Goal: Information Seeking & Learning: Learn about a topic

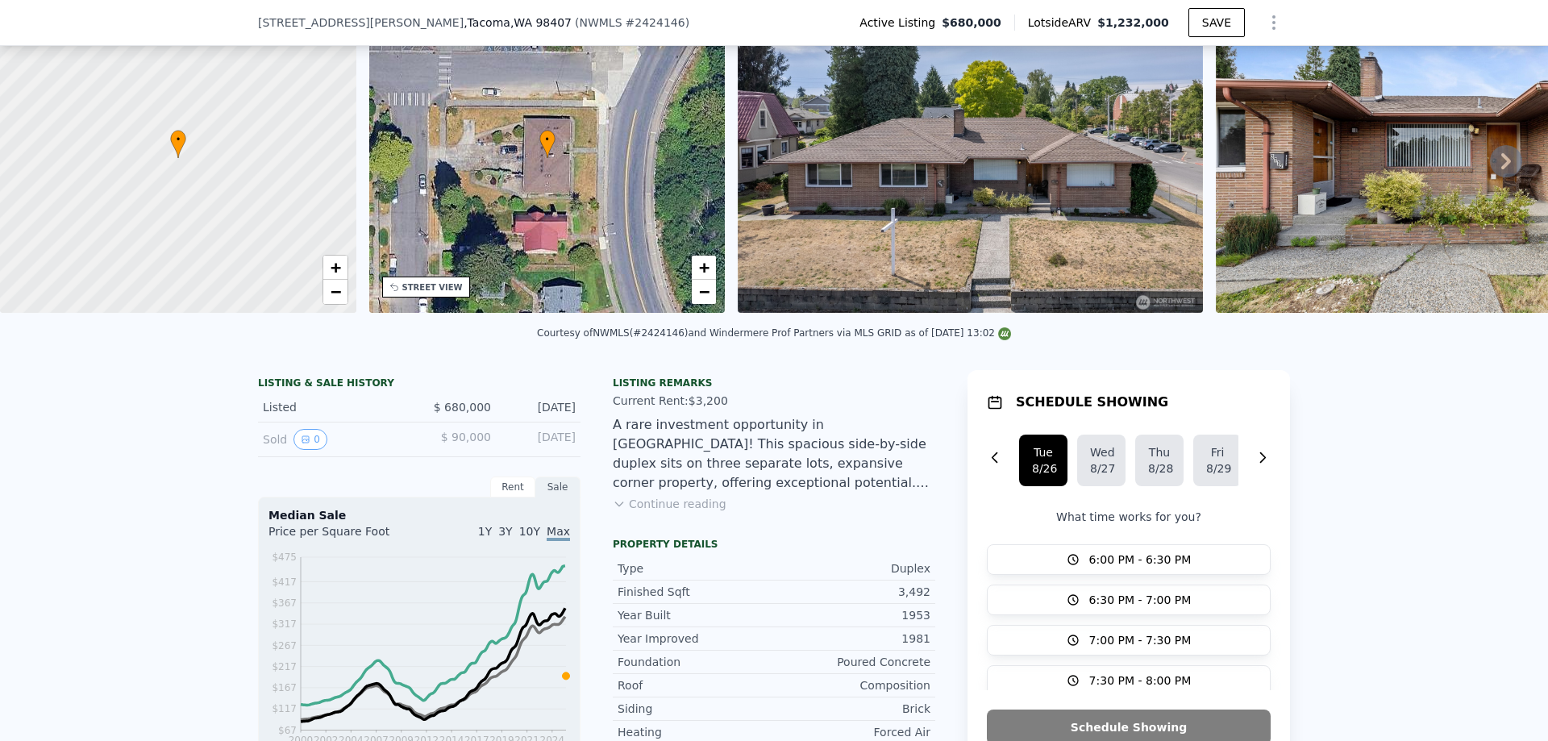
scroll to position [197, 0]
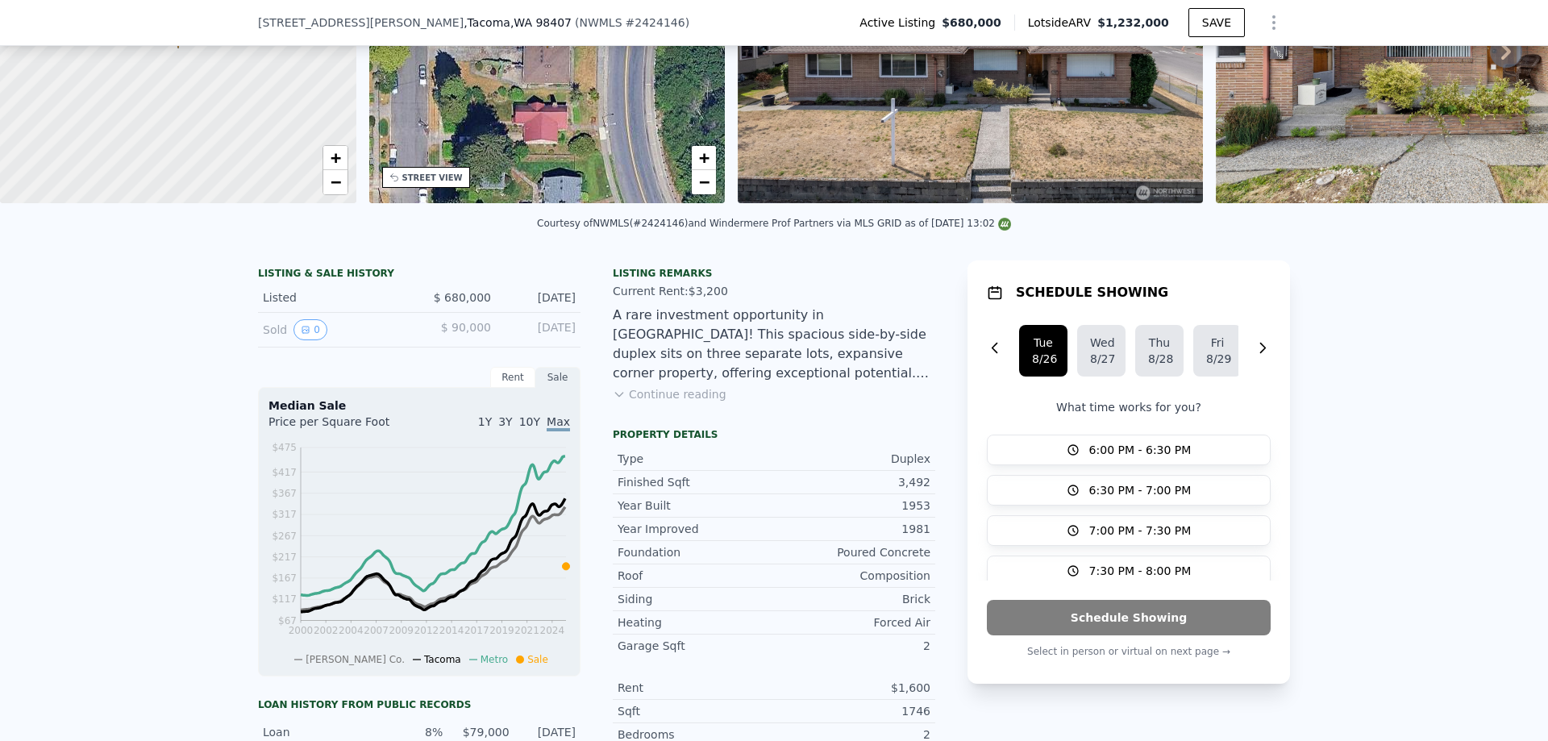
click at [696, 396] on button "Continue reading" at bounding box center [670, 394] width 114 height 16
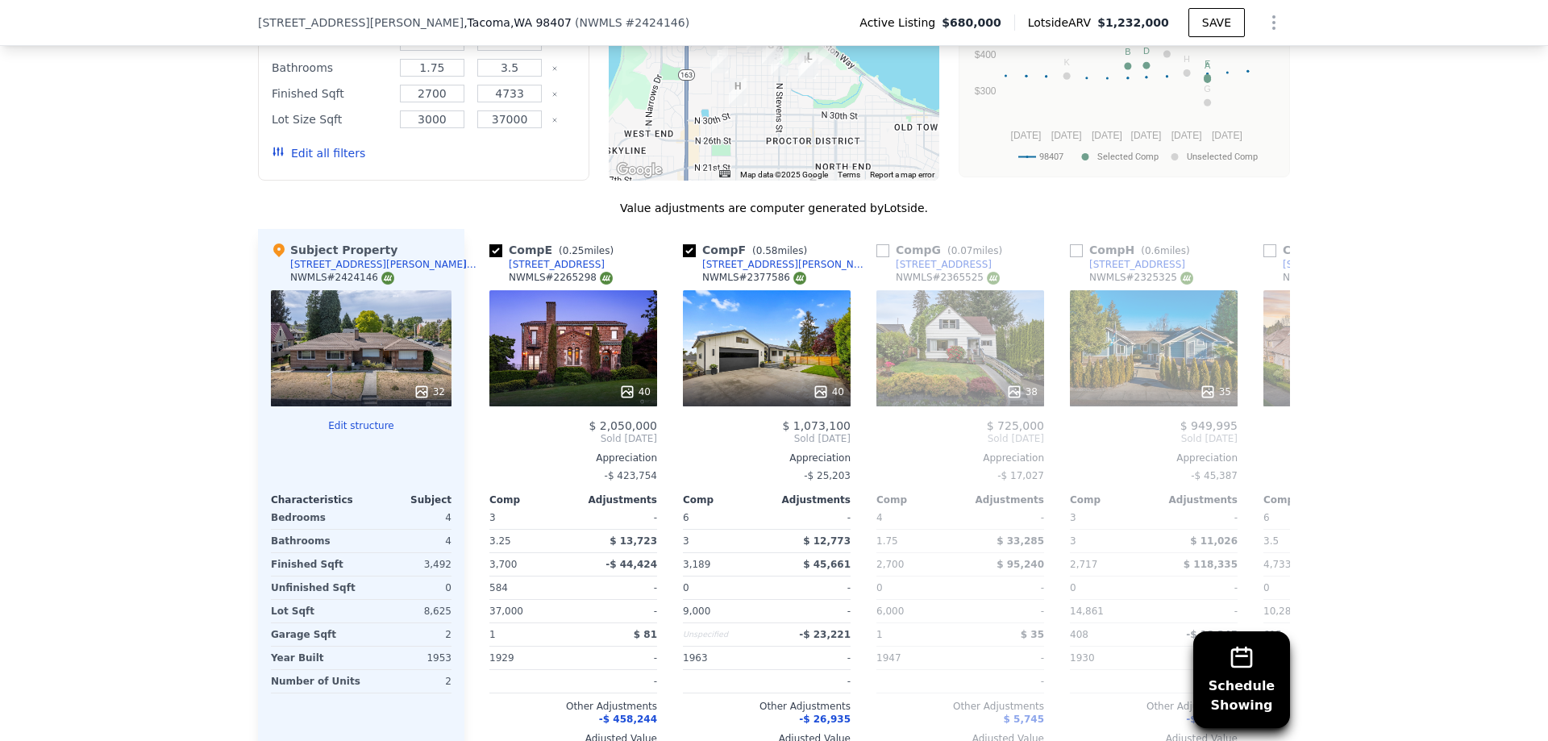
scroll to position [0, 784]
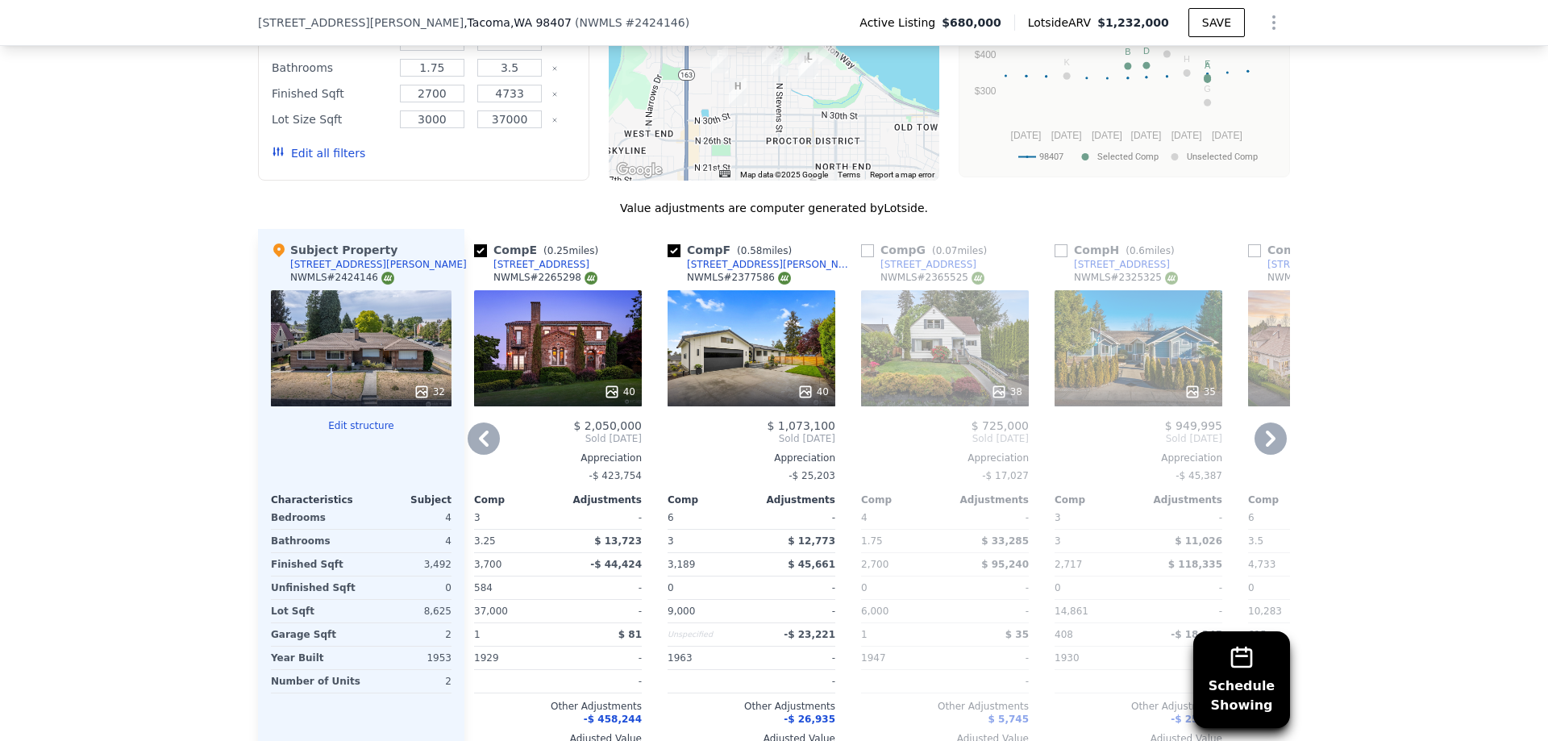
click at [509, 290] on div "40" at bounding box center [558, 348] width 168 height 116
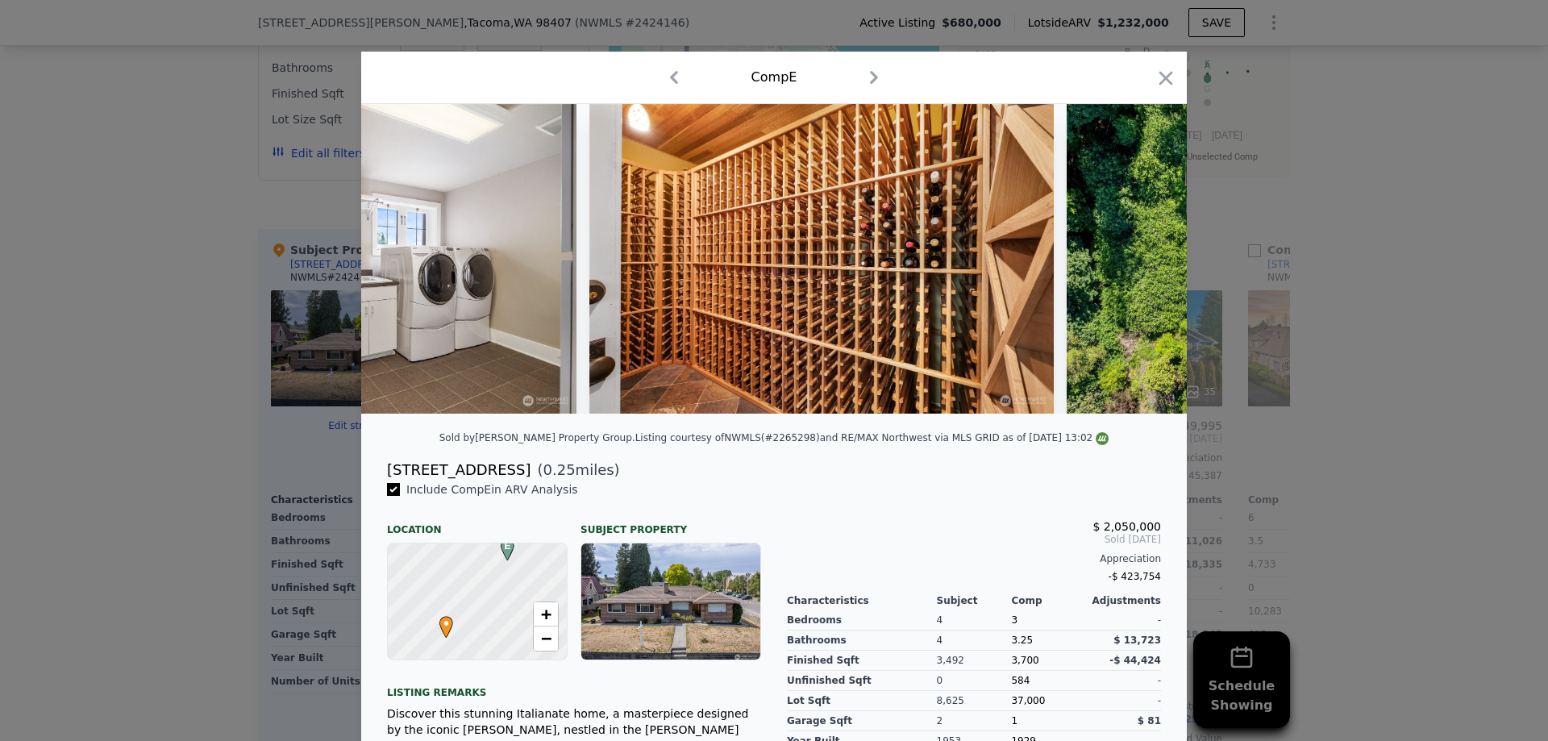
scroll to position [0, 17078]
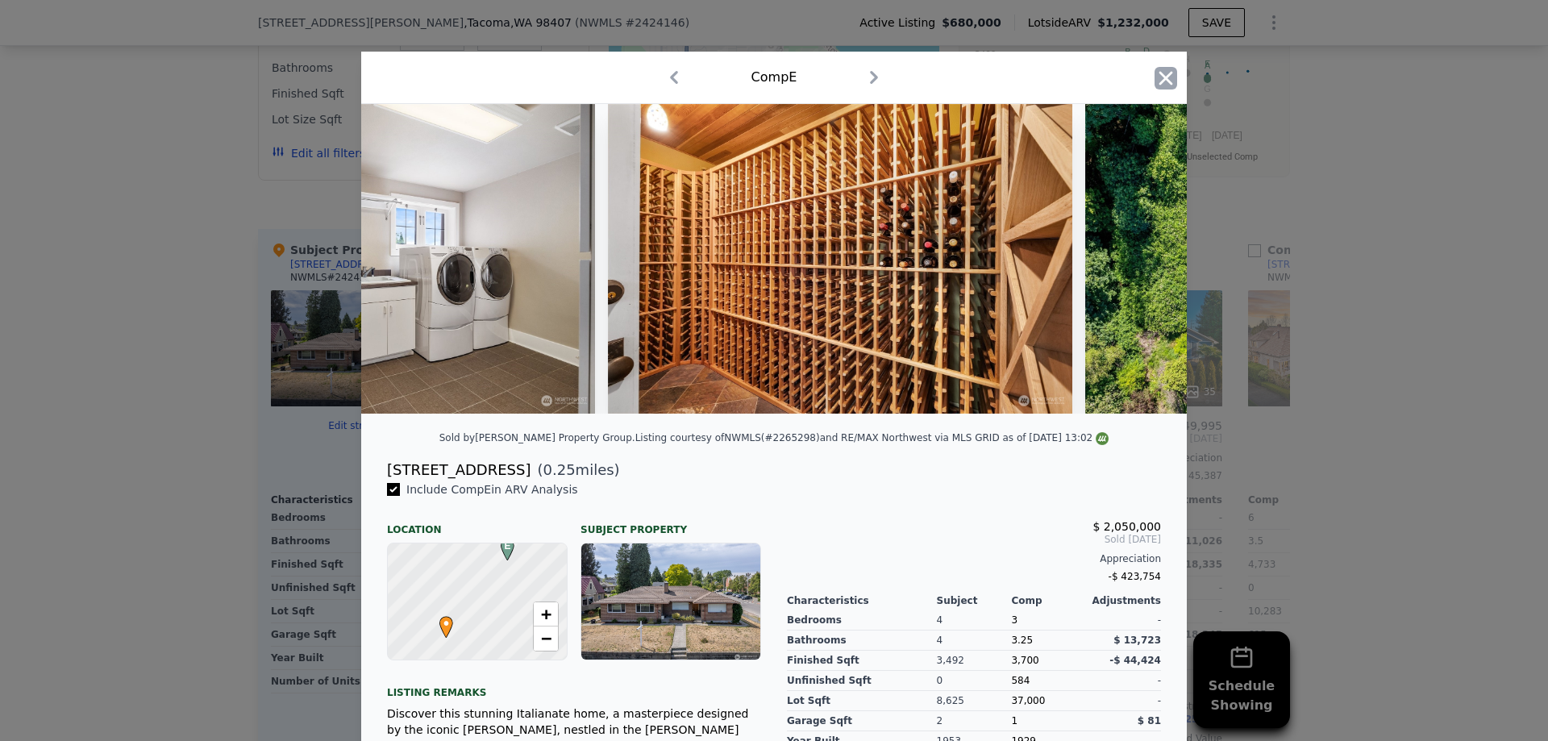
click at [1172, 76] on icon "button" at bounding box center [1165, 78] width 23 height 23
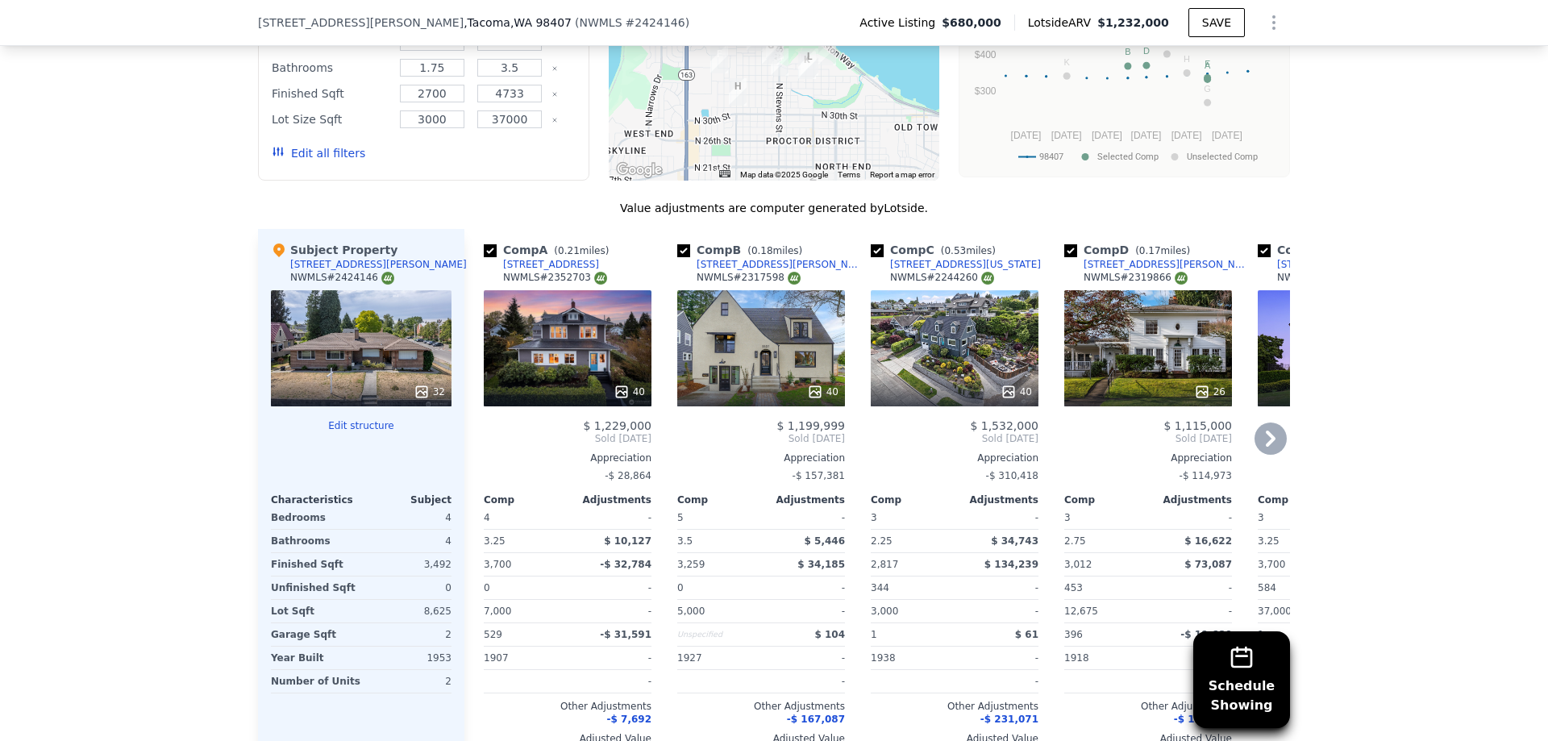
click at [584, 290] on div "40" at bounding box center [568, 348] width 168 height 116
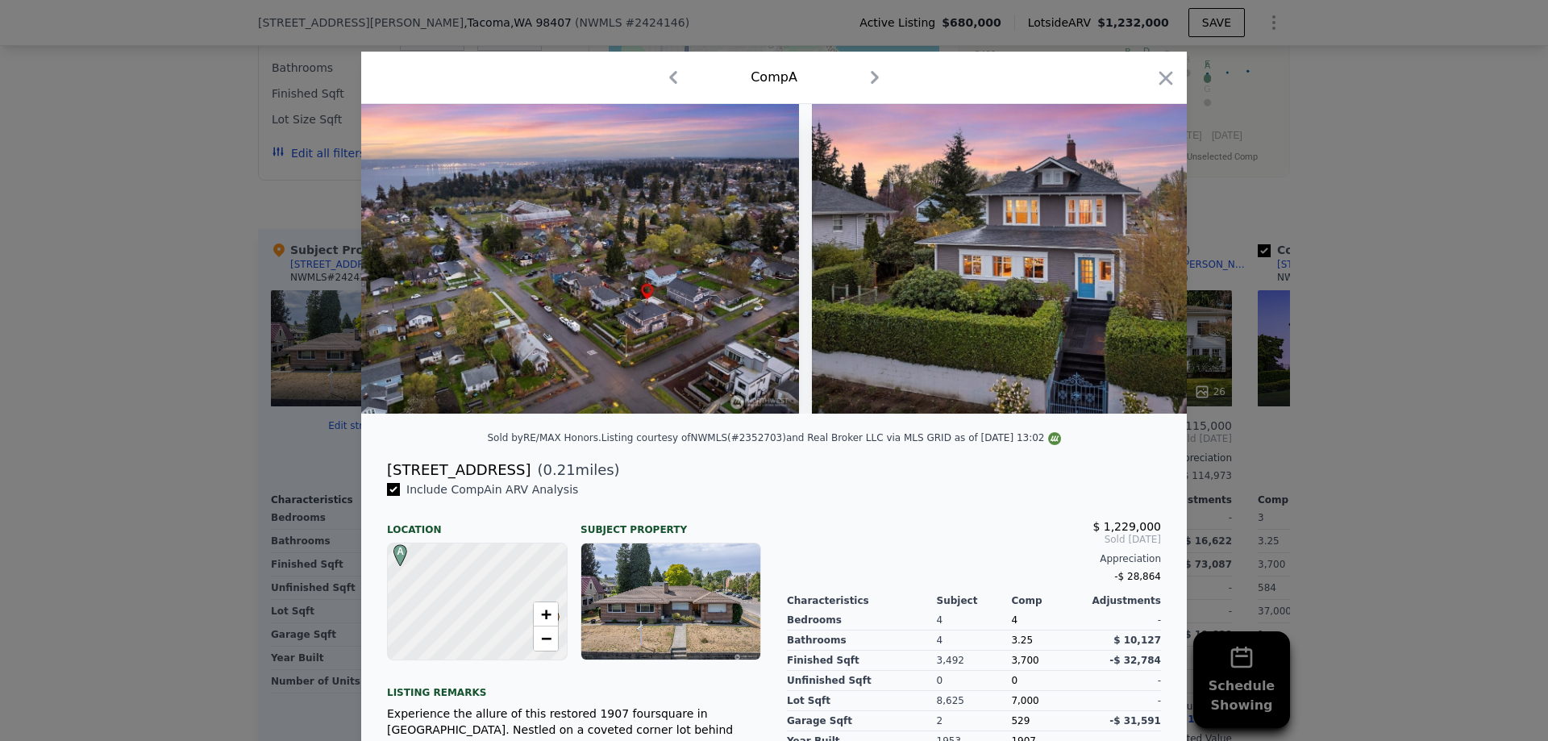
scroll to position [0, 17476]
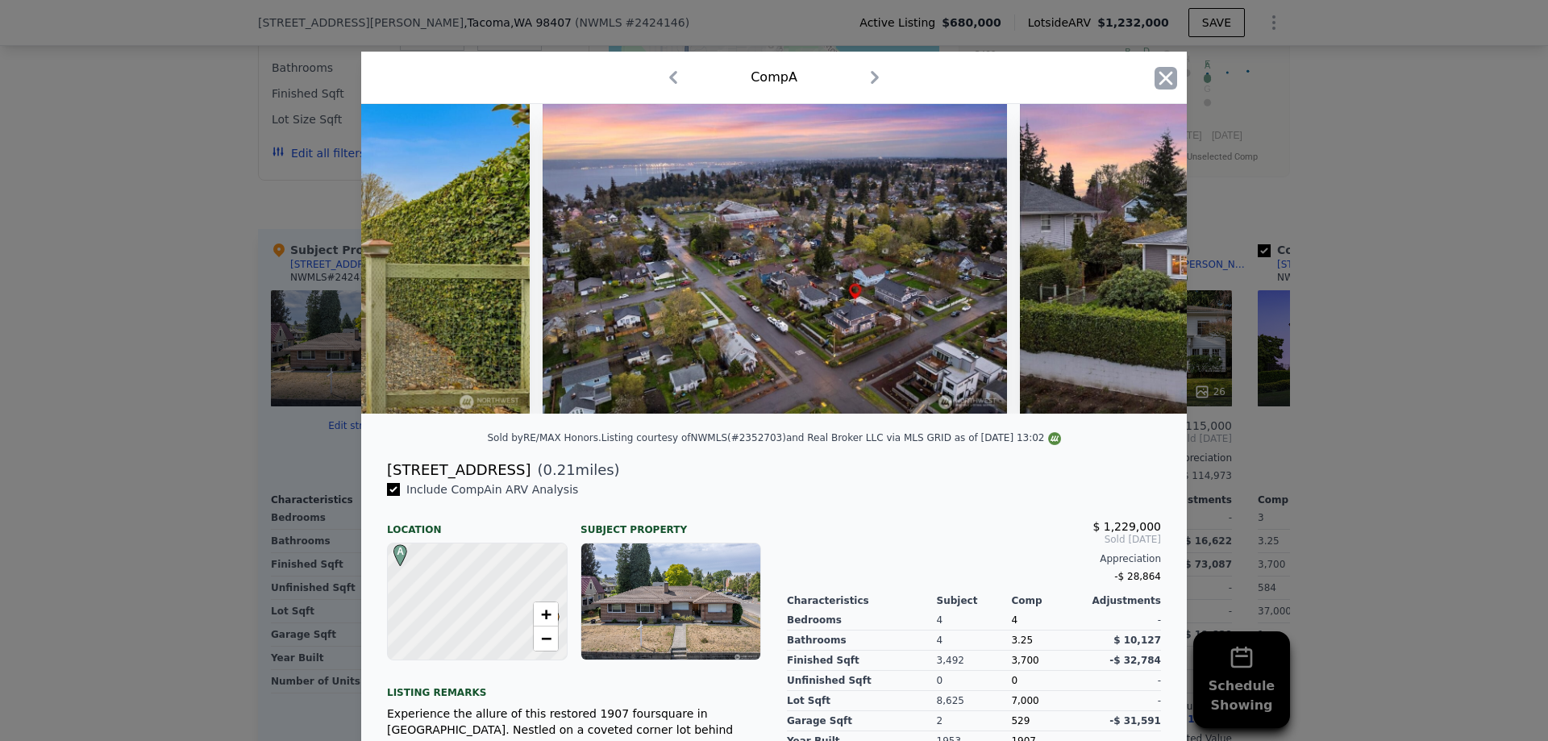
click at [1165, 79] on icon "button" at bounding box center [1166, 78] width 14 height 14
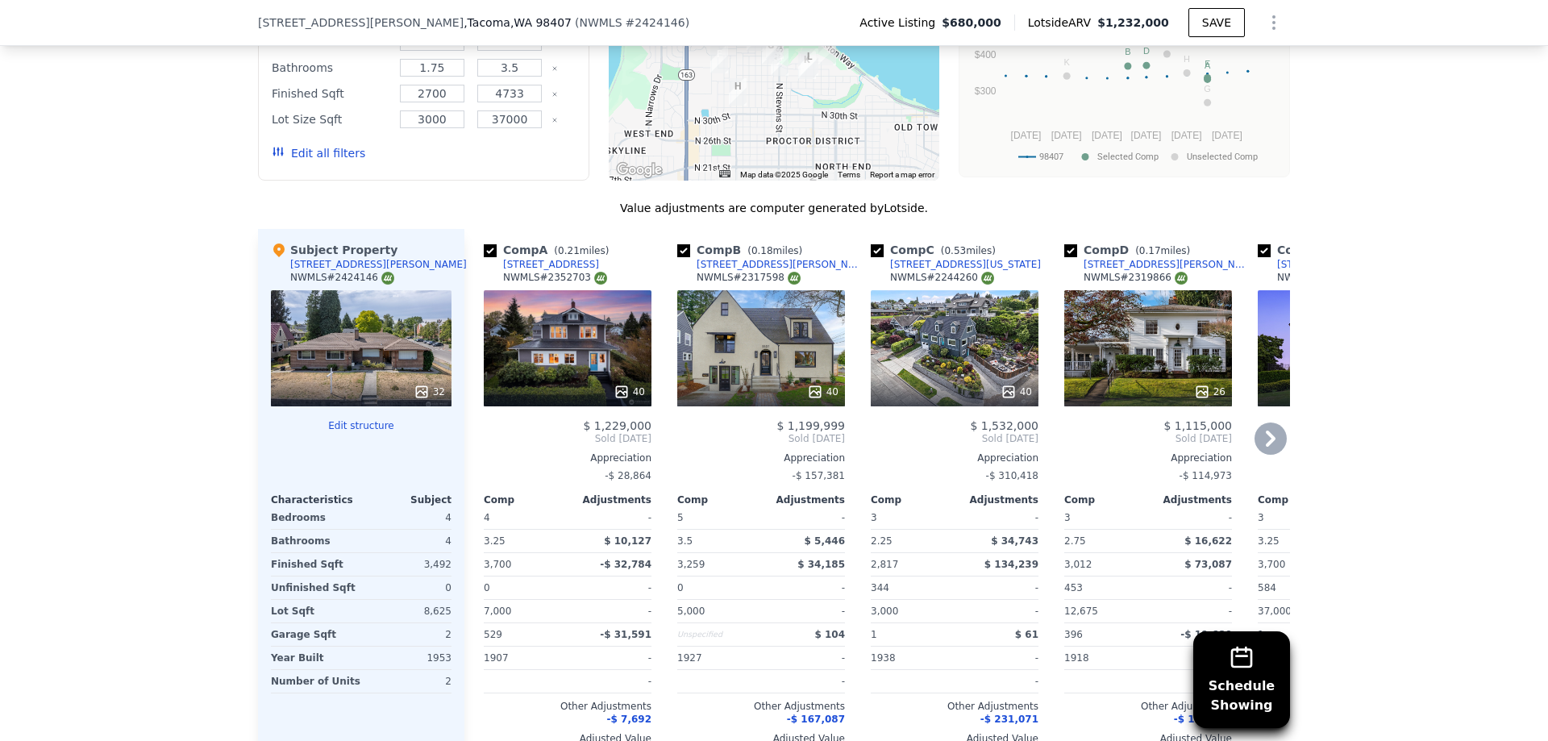
click at [575, 377] on div at bounding box center [568, 391] width 168 height 29
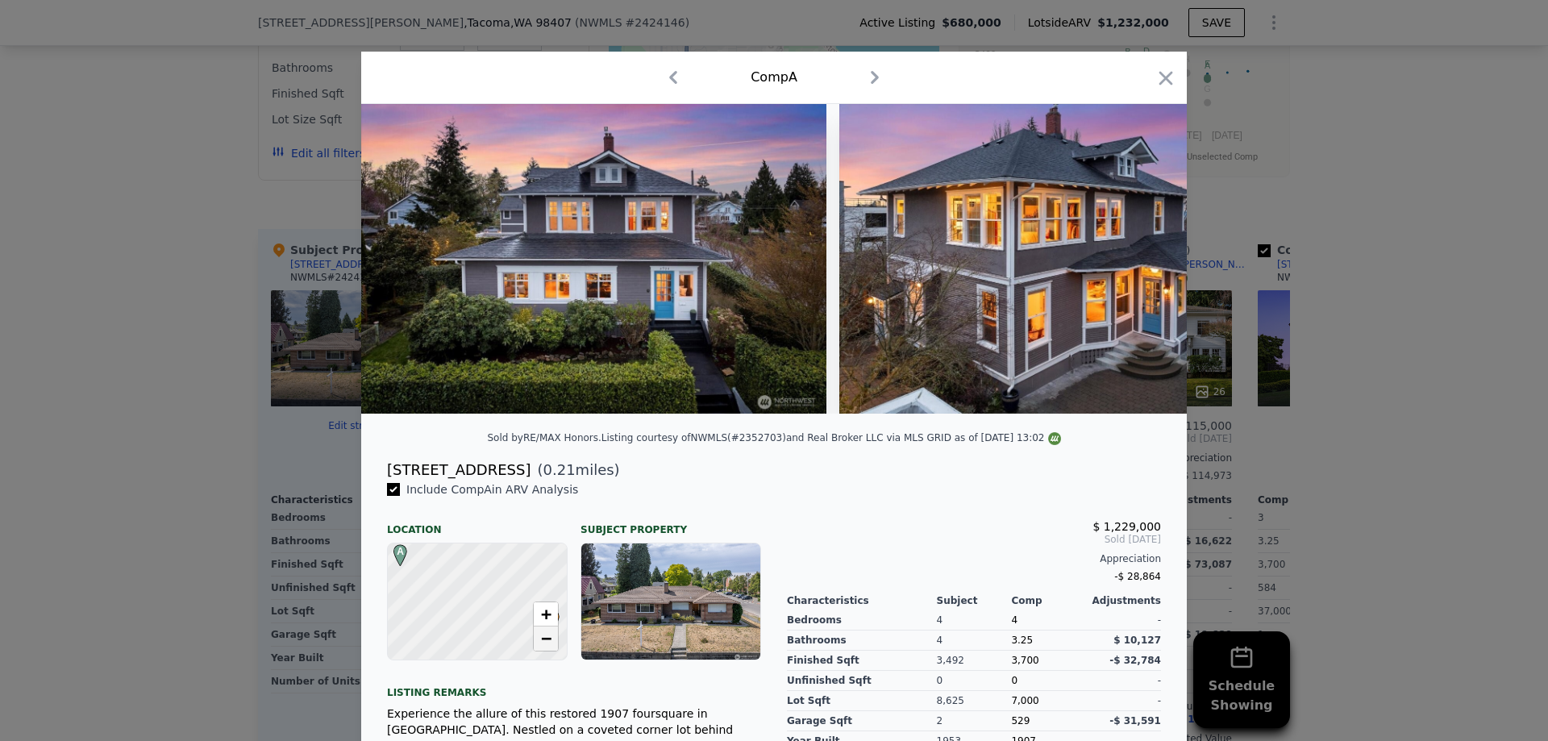
click at [544, 640] on span "−" at bounding box center [546, 638] width 10 height 20
click at [547, 637] on span "−" at bounding box center [546, 638] width 10 height 20
click at [547, 610] on span "+" at bounding box center [546, 614] width 10 height 20
drag, startPoint x: 512, startPoint y: 587, endPoint x: 451, endPoint y: 609, distance: 65.0
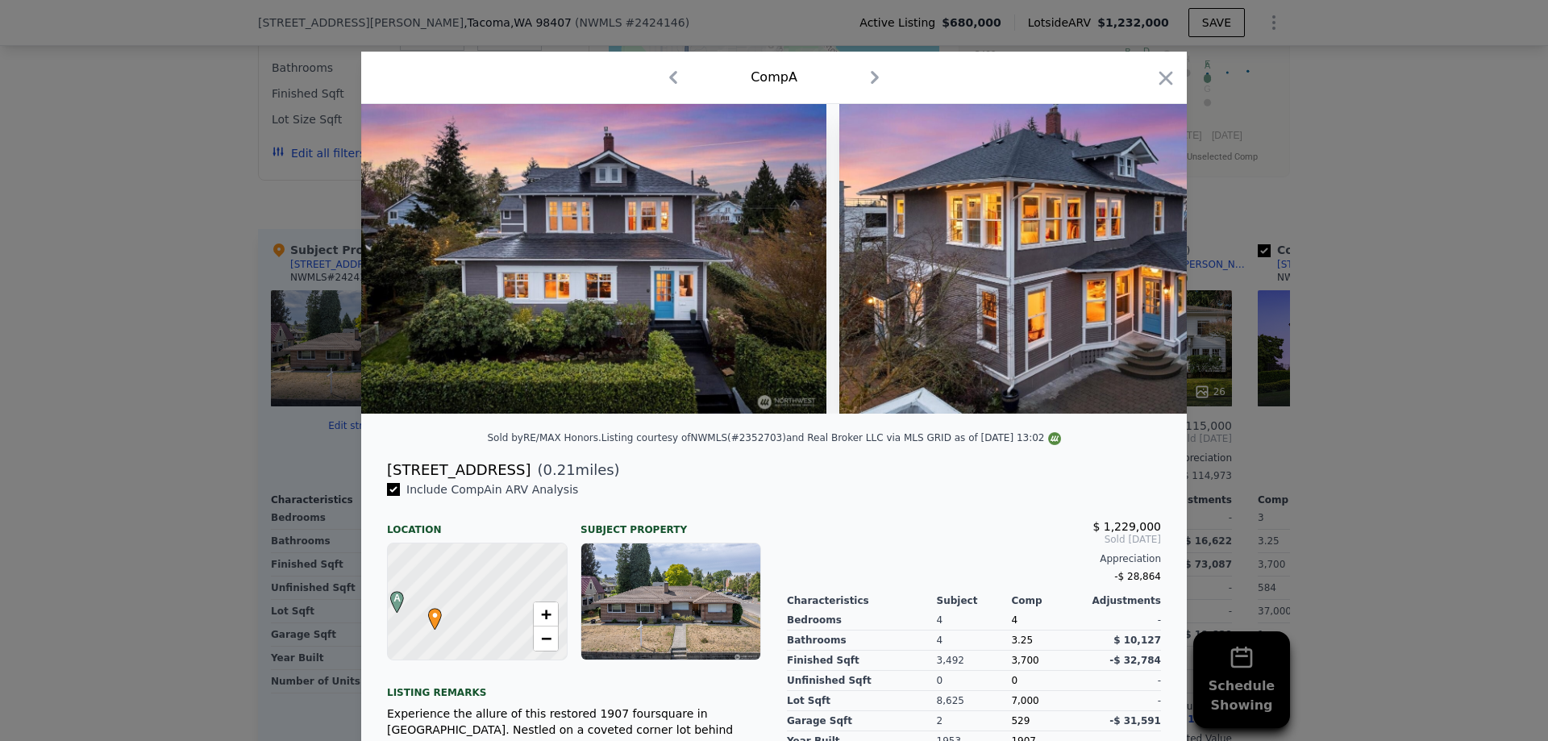
click at [451, 609] on div at bounding box center [477, 601] width 214 height 139
click at [1163, 76] on icon "button" at bounding box center [1166, 78] width 14 height 14
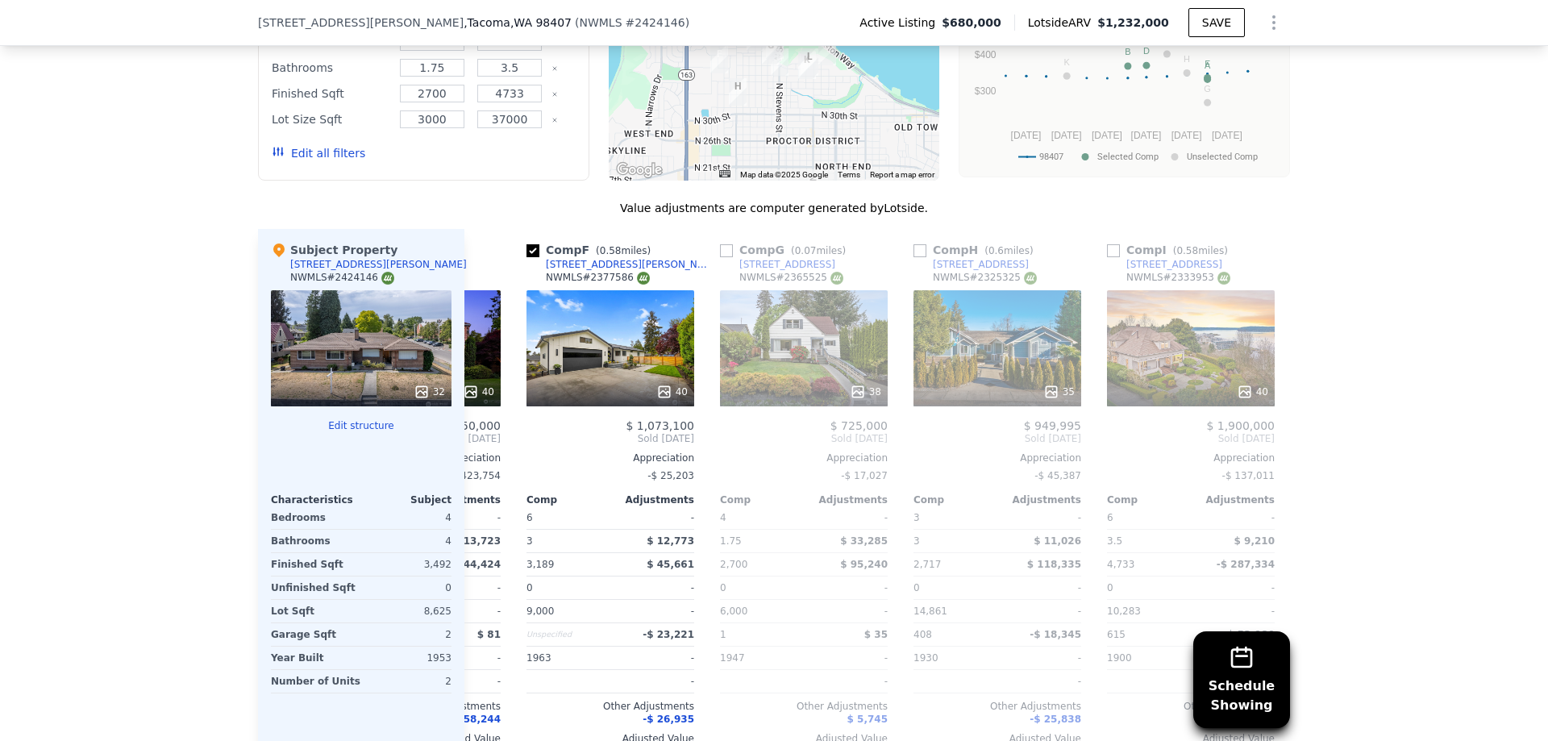
scroll to position [0, 955]
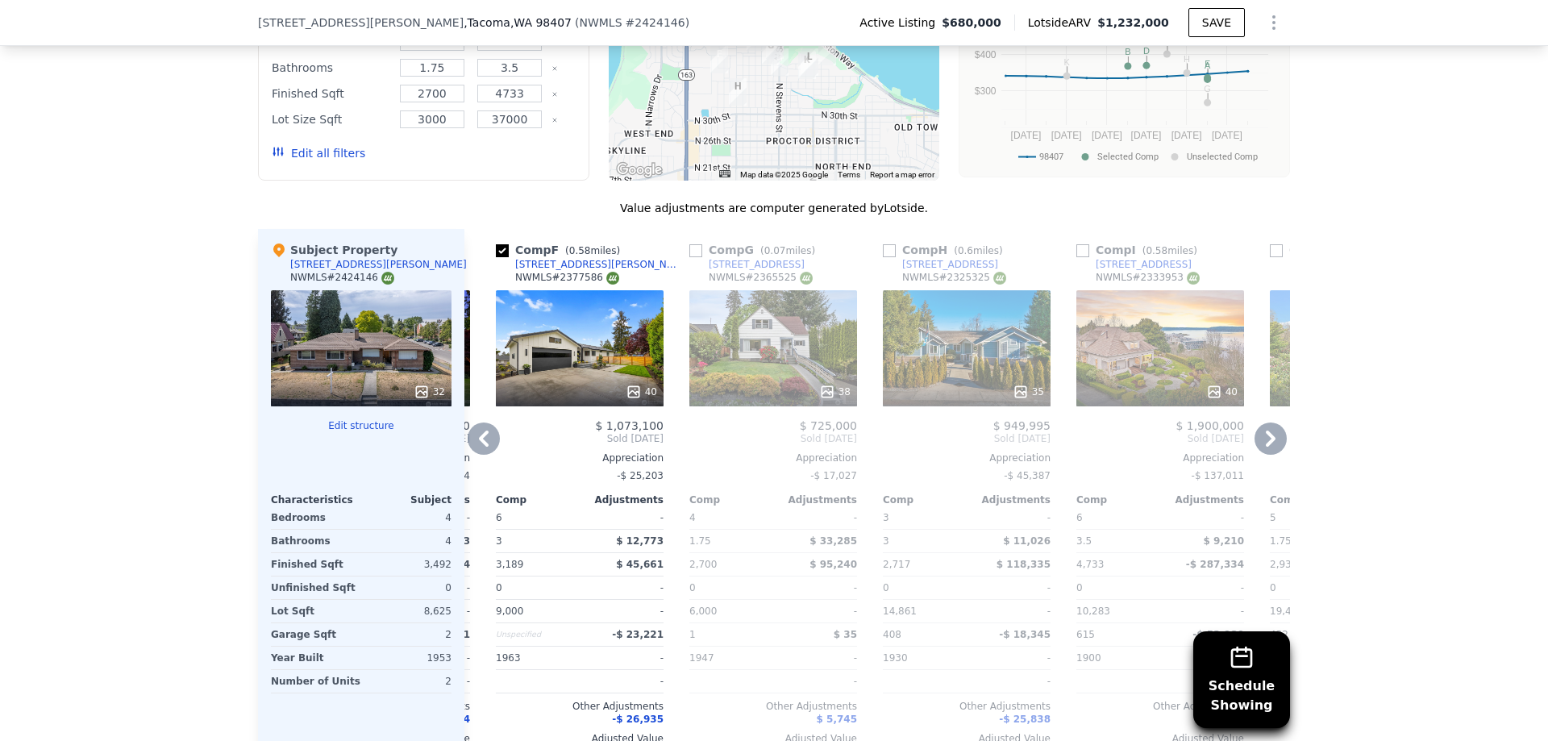
click at [607, 290] on div "40" at bounding box center [580, 348] width 168 height 116
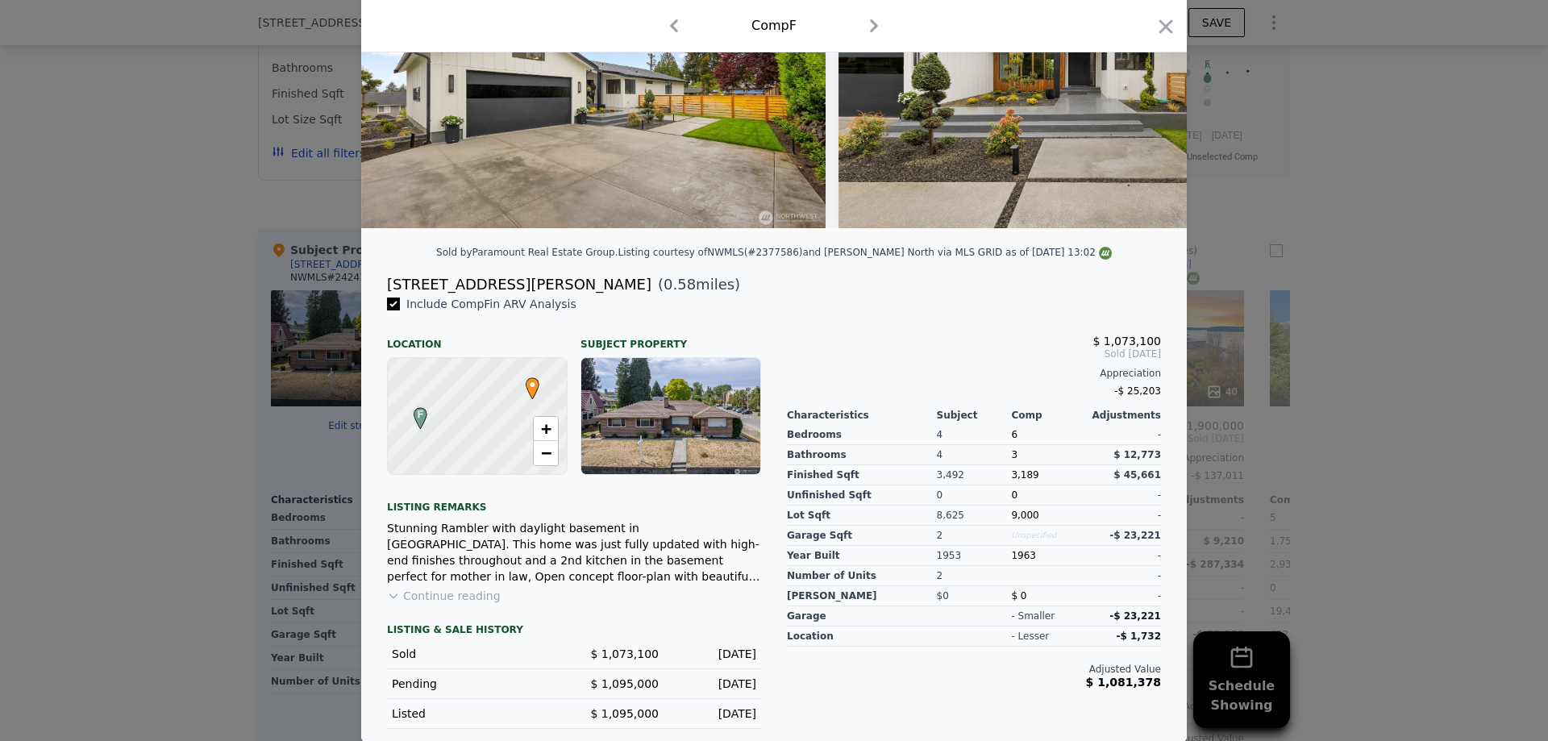
scroll to position [186, 0]
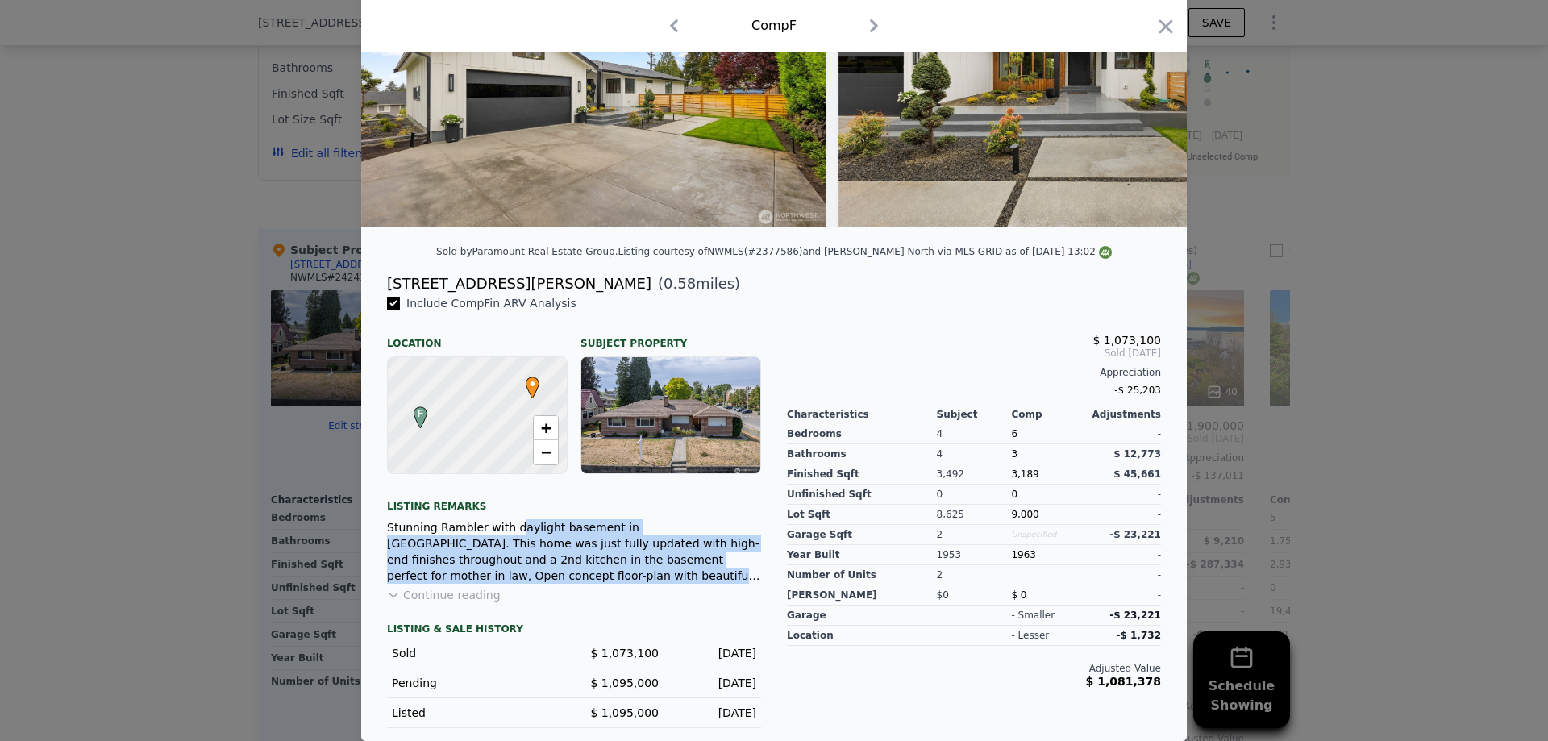
drag, startPoint x: 504, startPoint y: 526, endPoint x: 594, endPoint y: 583, distance: 106.9
click at [594, 583] on div "Stunning Rambler with daylight basement in [GEOGRAPHIC_DATA]. This home was jus…" at bounding box center [574, 551] width 374 height 64
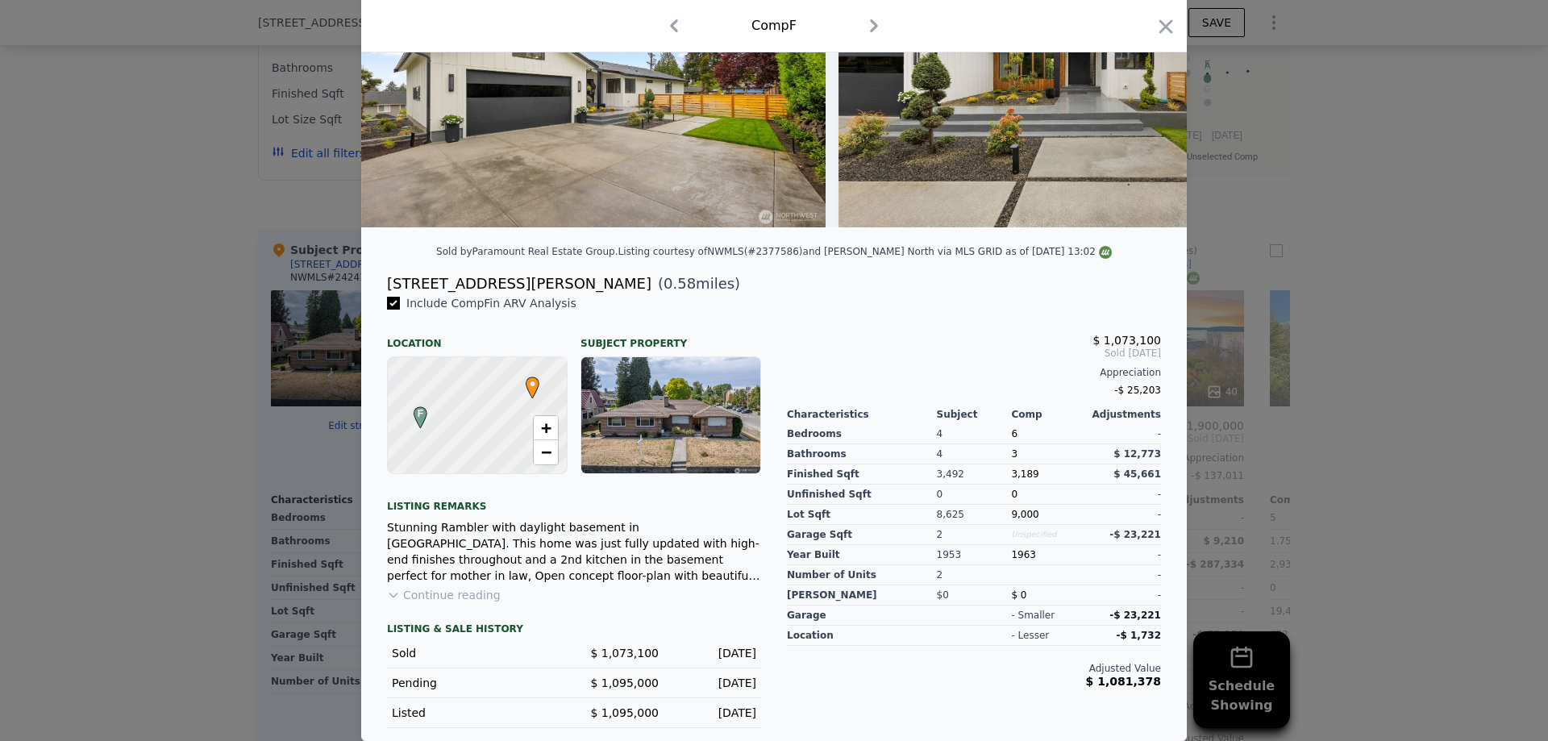
click at [479, 598] on button "Continue reading" at bounding box center [444, 595] width 114 height 16
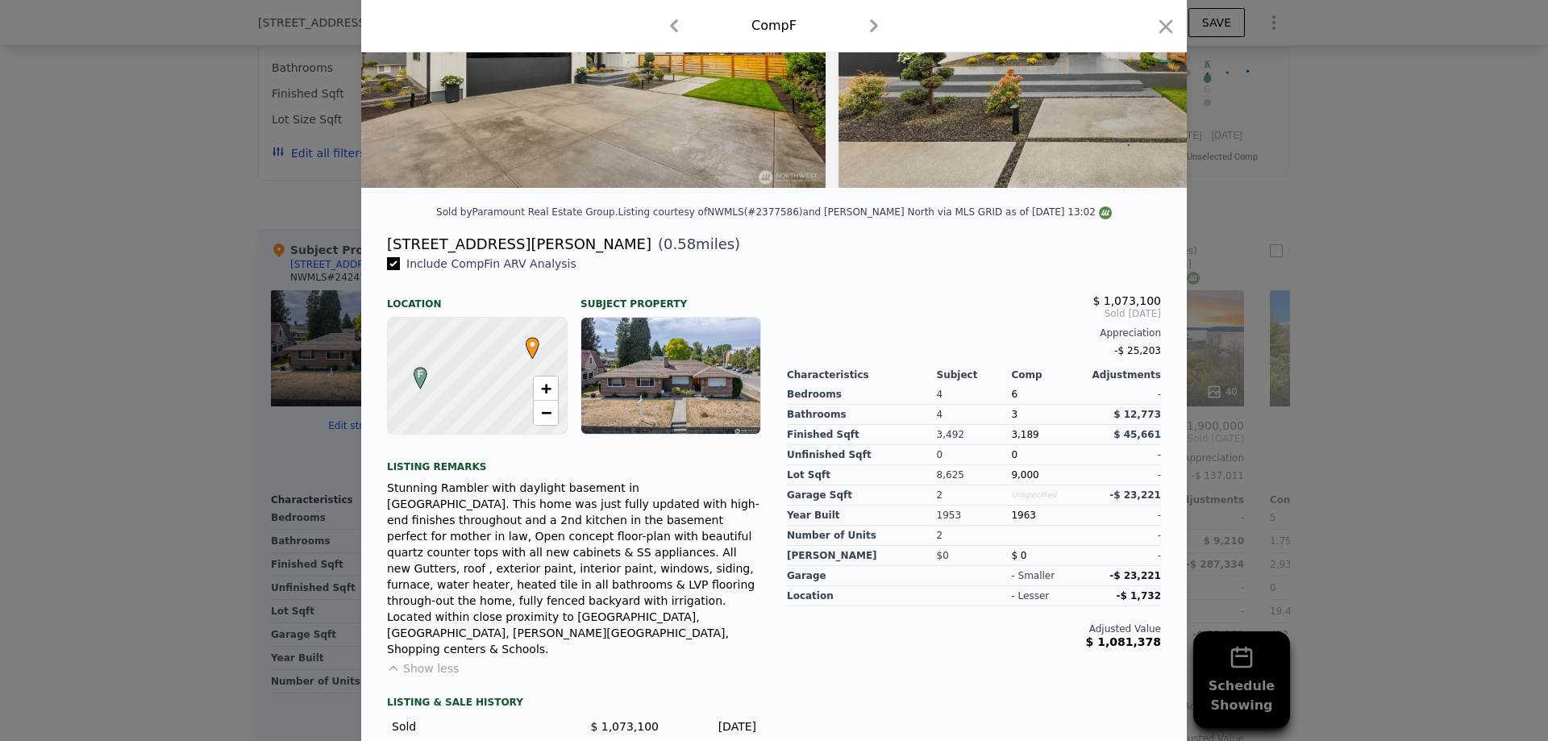
scroll to position [251, 0]
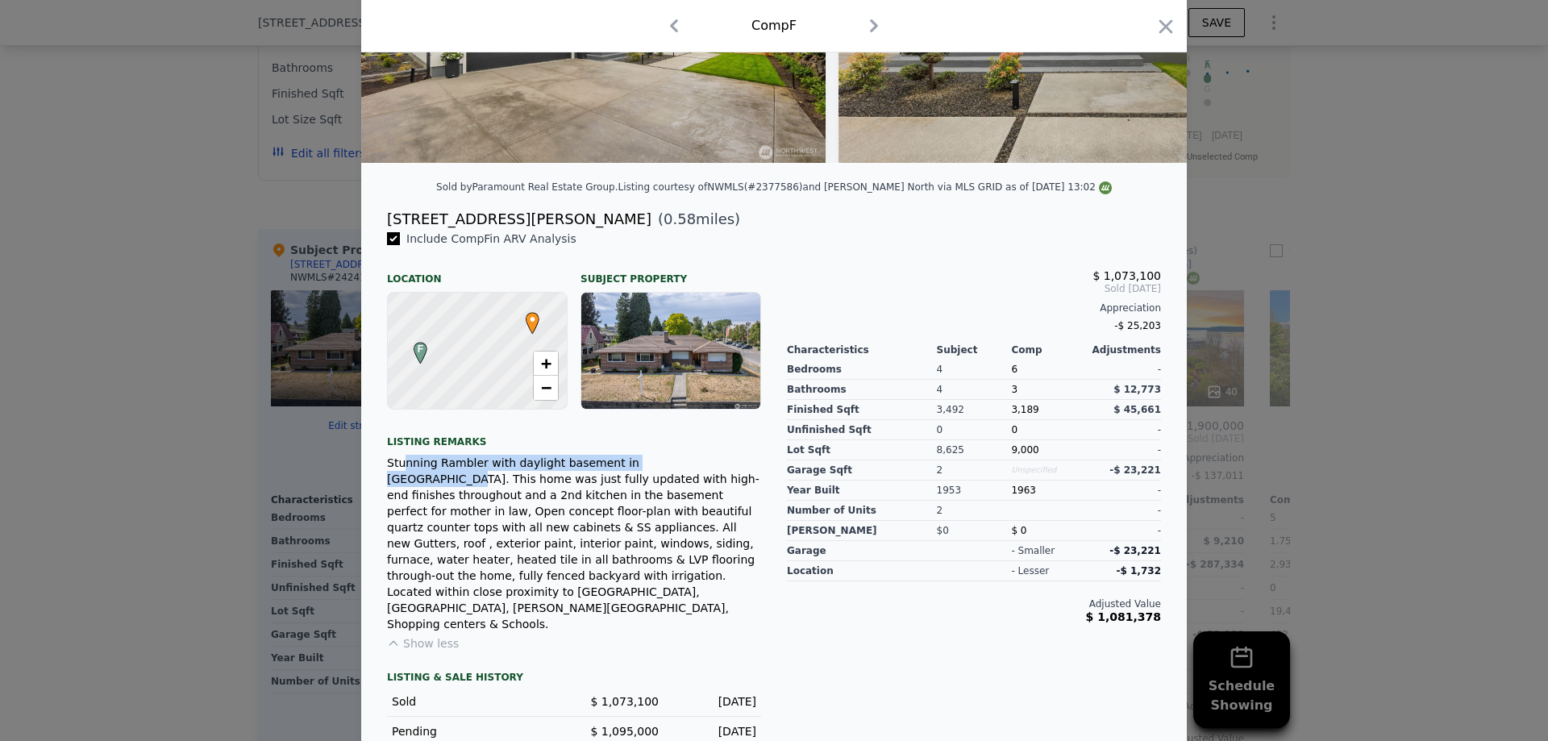
drag, startPoint x: 399, startPoint y: 468, endPoint x: 671, endPoint y: 461, distance: 271.7
click at [671, 461] on div "Stunning Rambler with daylight basement in [GEOGRAPHIC_DATA]. This home was jus…" at bounding box center [574, 543] width 374 height 177
click at [542, 389] on span "−" at bounding box center [546, 387] width 10 height 20
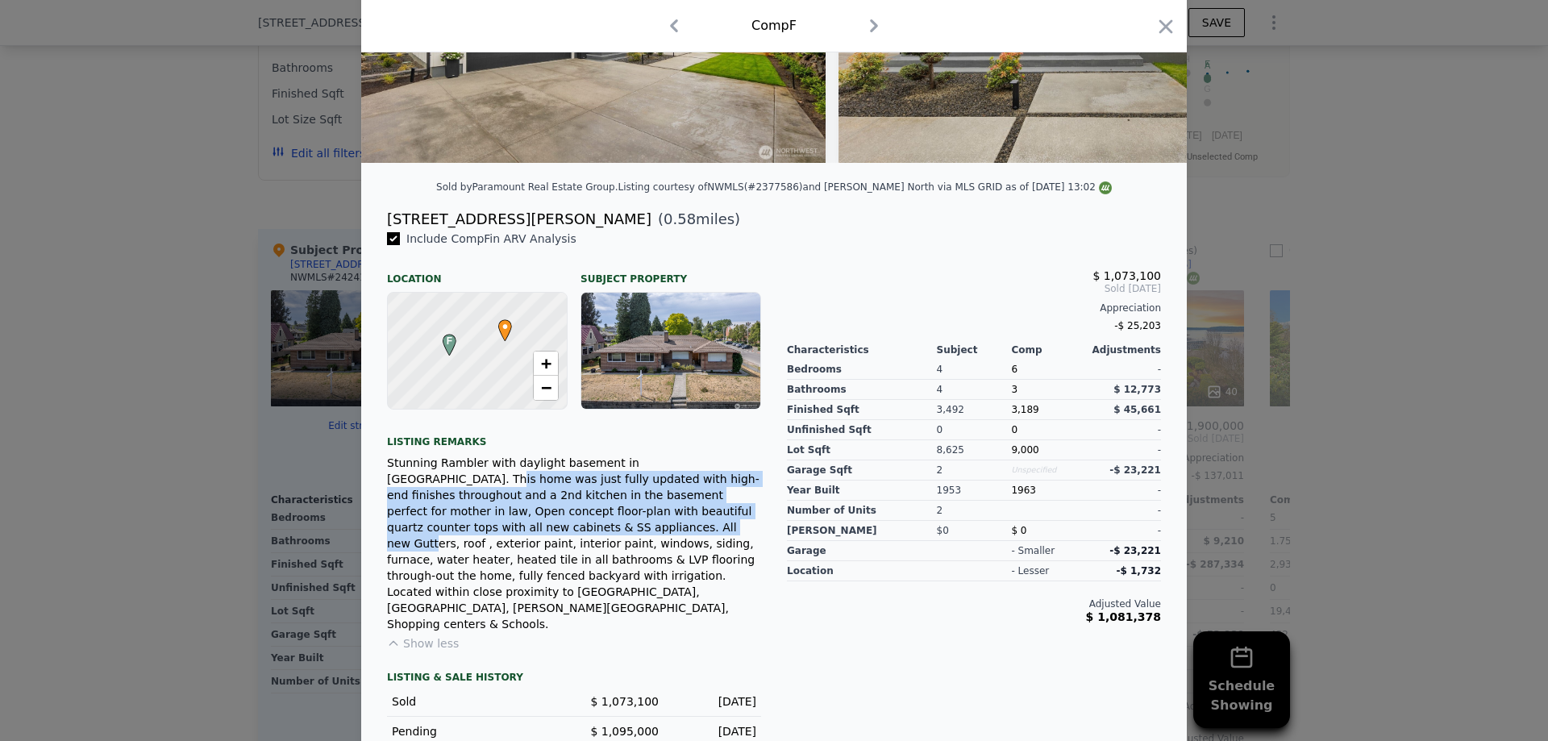
drag, startPoint x: 705, startPoint y: 461, endPoint x: 742, endPoint y: 512, distance: 62.4
click at [742, 512] on div "Stunning Rambler with daylight basement in [GEOGRAPHIC_DATA]. This home was jus…" at bounding box center [574, 543] width 374 height 177
click at [731, 511] on div "Stunning Rambler with daylight basement in [GEOGRAPHIC_DATA]. This home was jus…" at bounding box center [574, 543] width 374 height 177
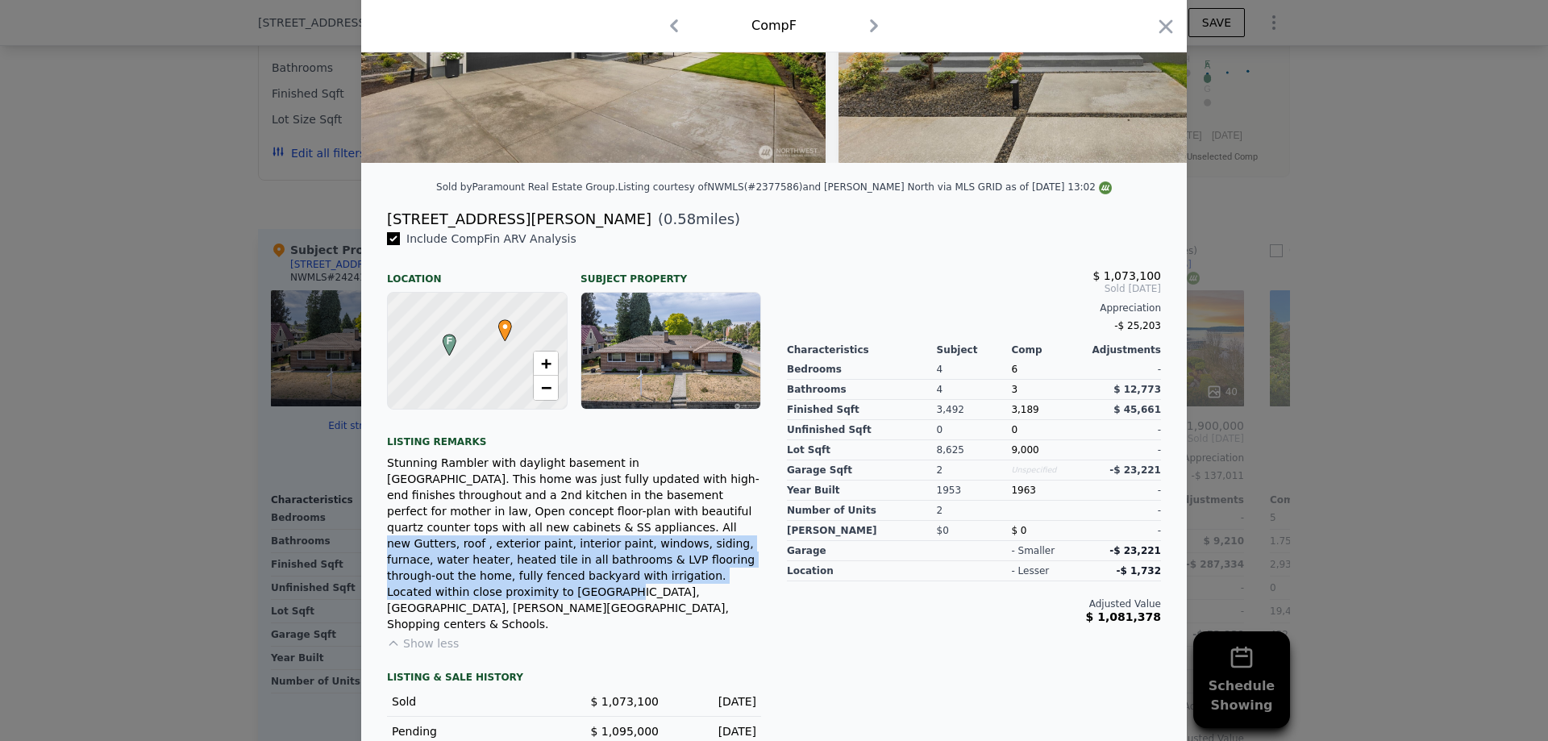
drag, startPoint x: 710, startPoint y: 513, endPoint x: 680, endPoint y: 557, distance: 52.8
click at [680, 557] on div "Stunning Rambler with daylight basement in [GEOGRAPHIC_DATA]. This home was jus…" at bounding box center [574, 543] width 374 height 177
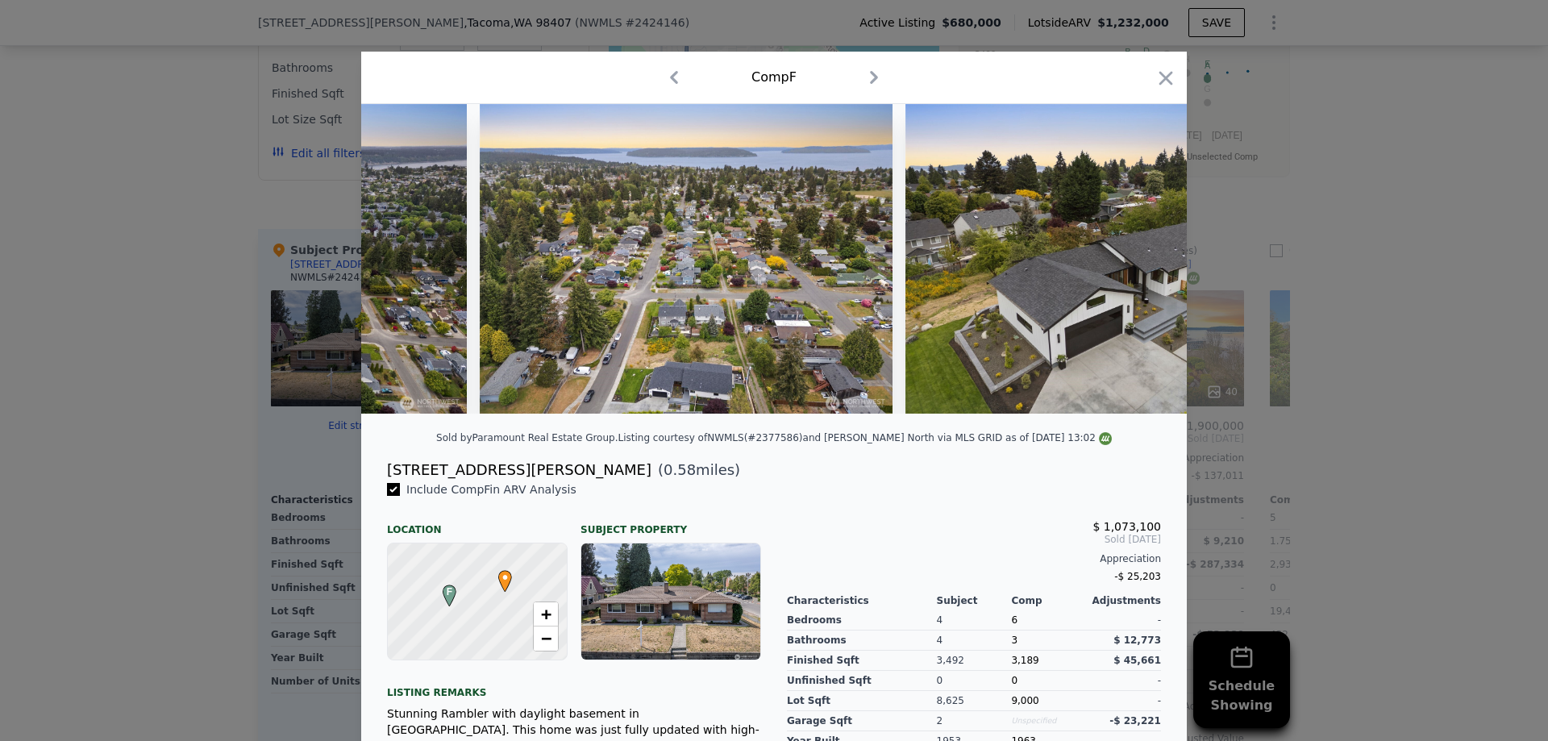
scroll to position [0, 18100]
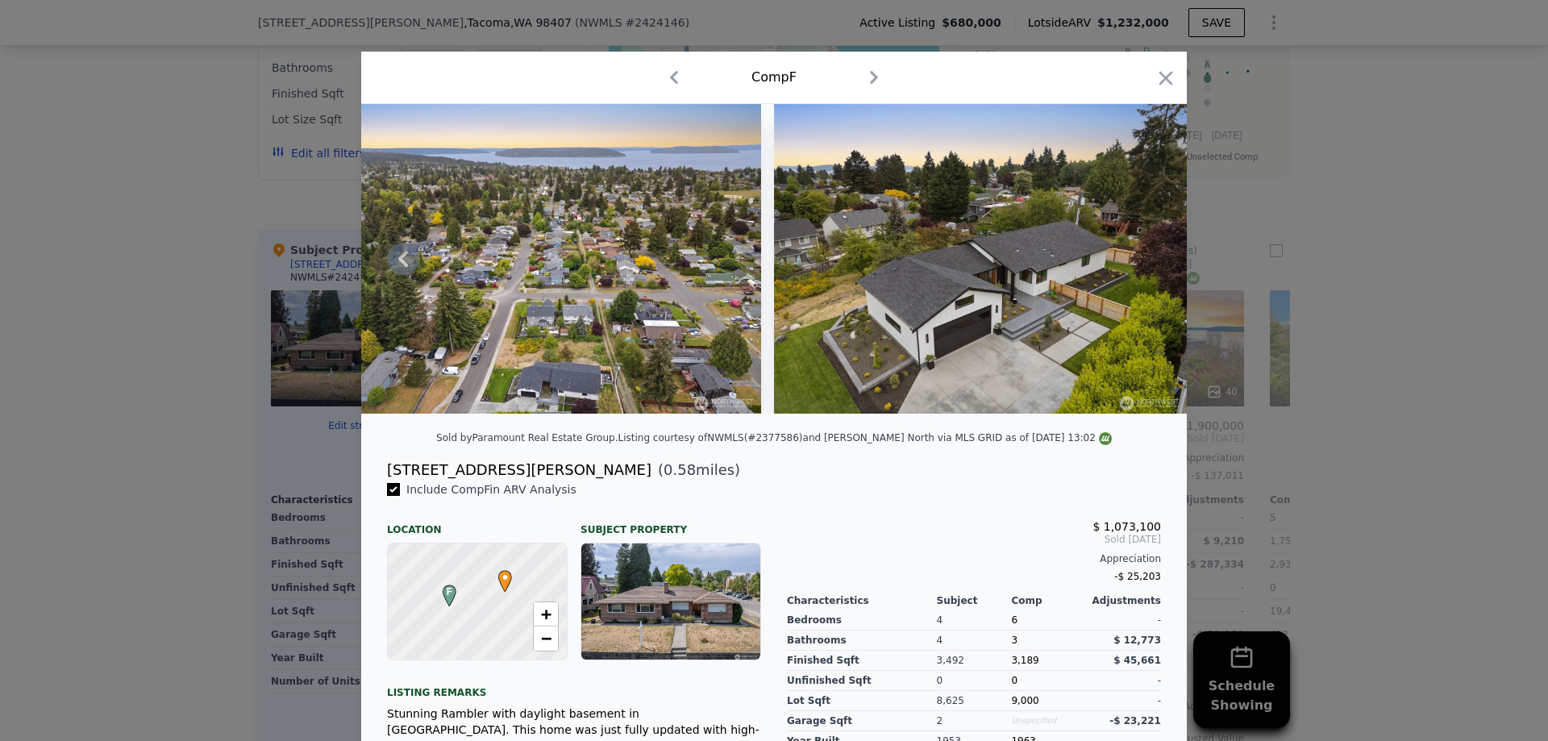
click at [1094, 335] on img at bounding box center [980, 259] width 413 height 310
click at [605, 360] on img at bounding box center [554, 259] width 413 height 310
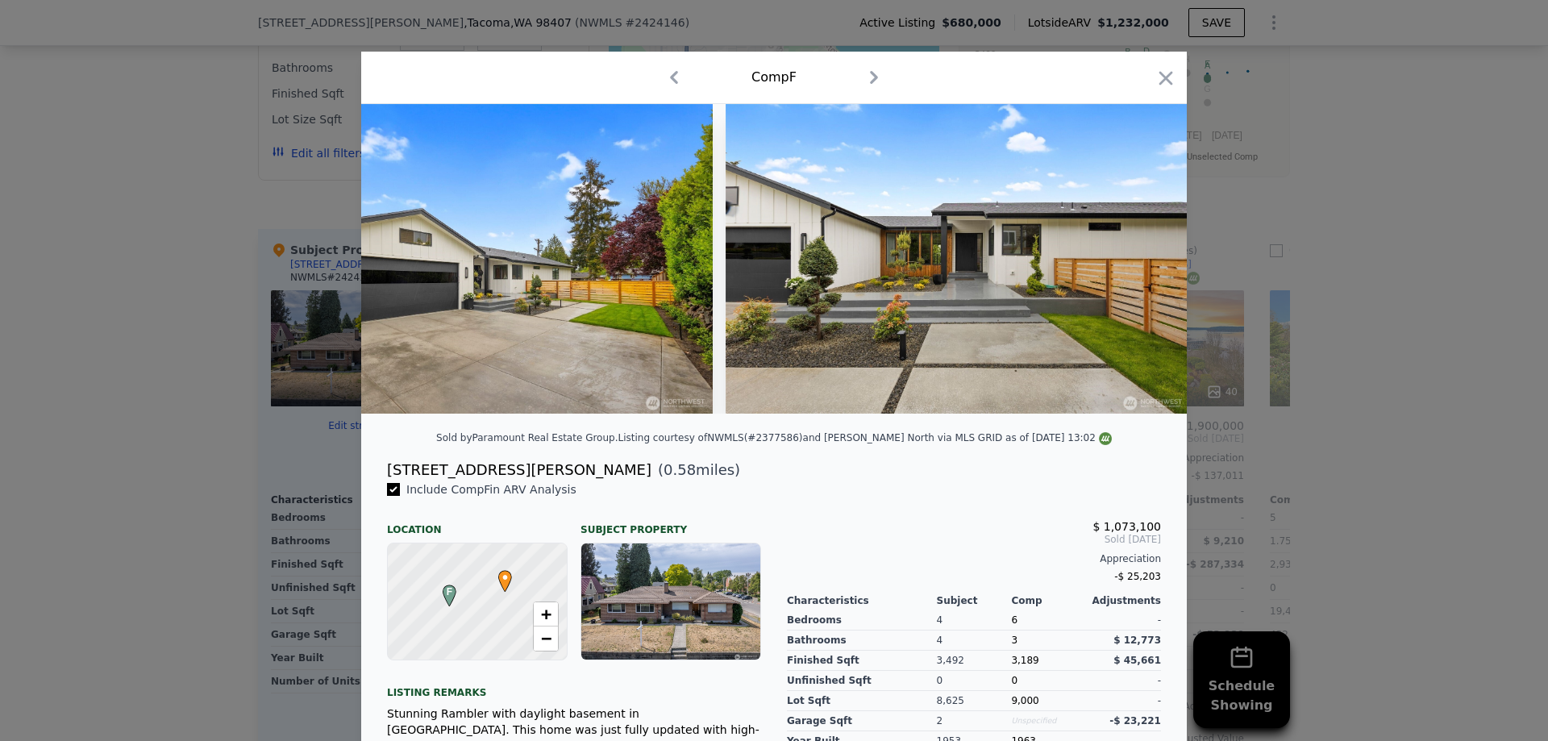
scroll to position [0, 0]
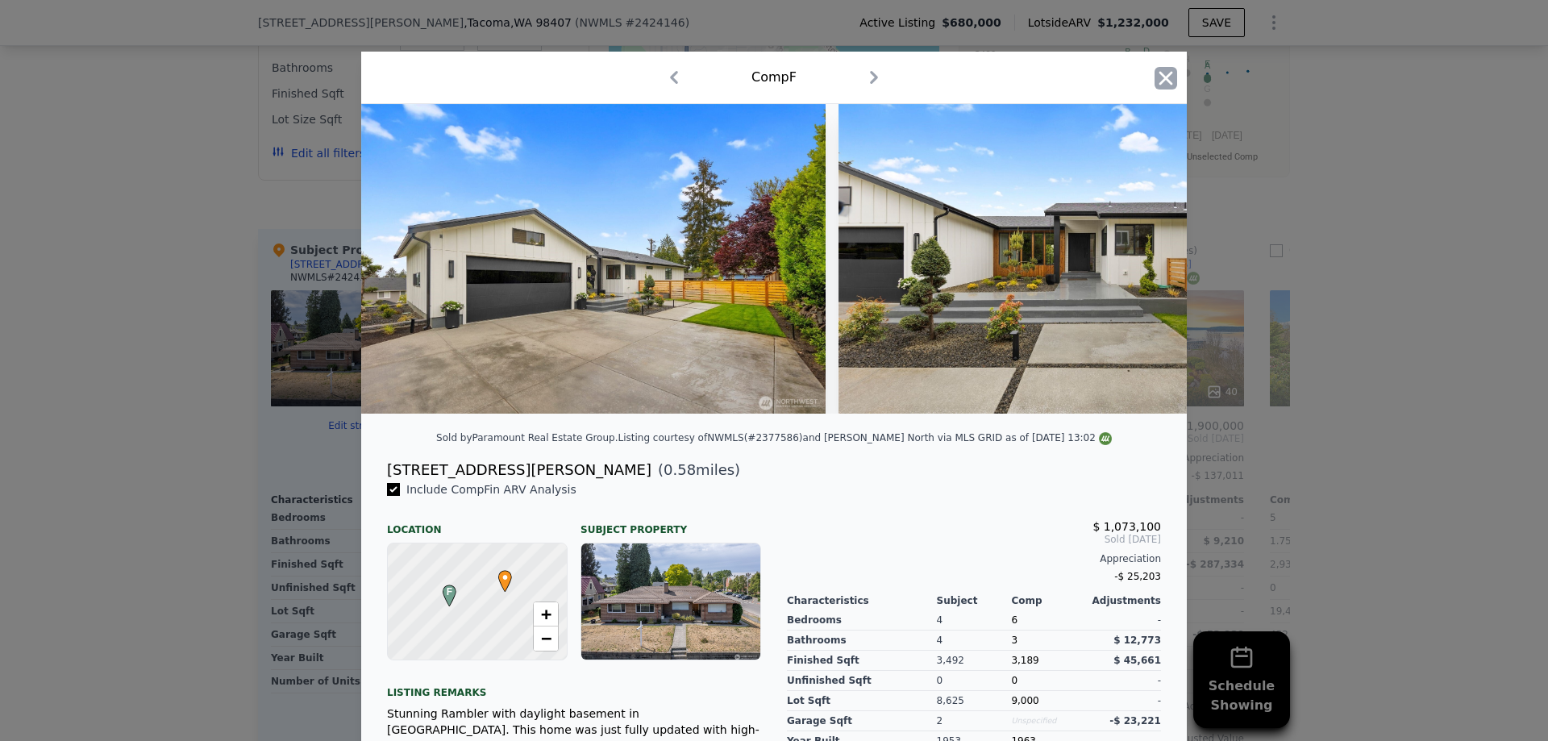
click at [1167, 82] on icon "button" at bounding box center [1165, 78] width 23 height 23
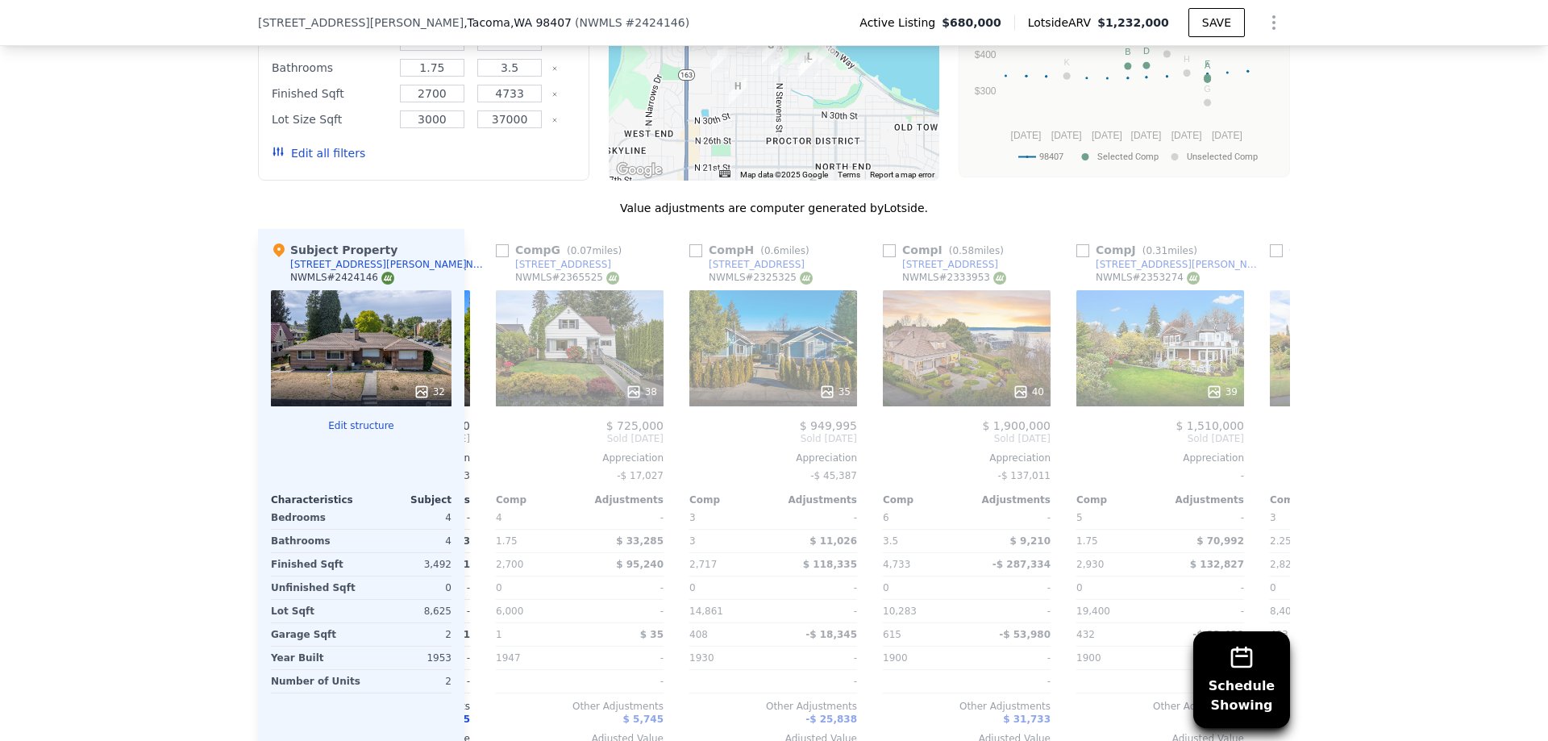
scroll to position [0, 1168]
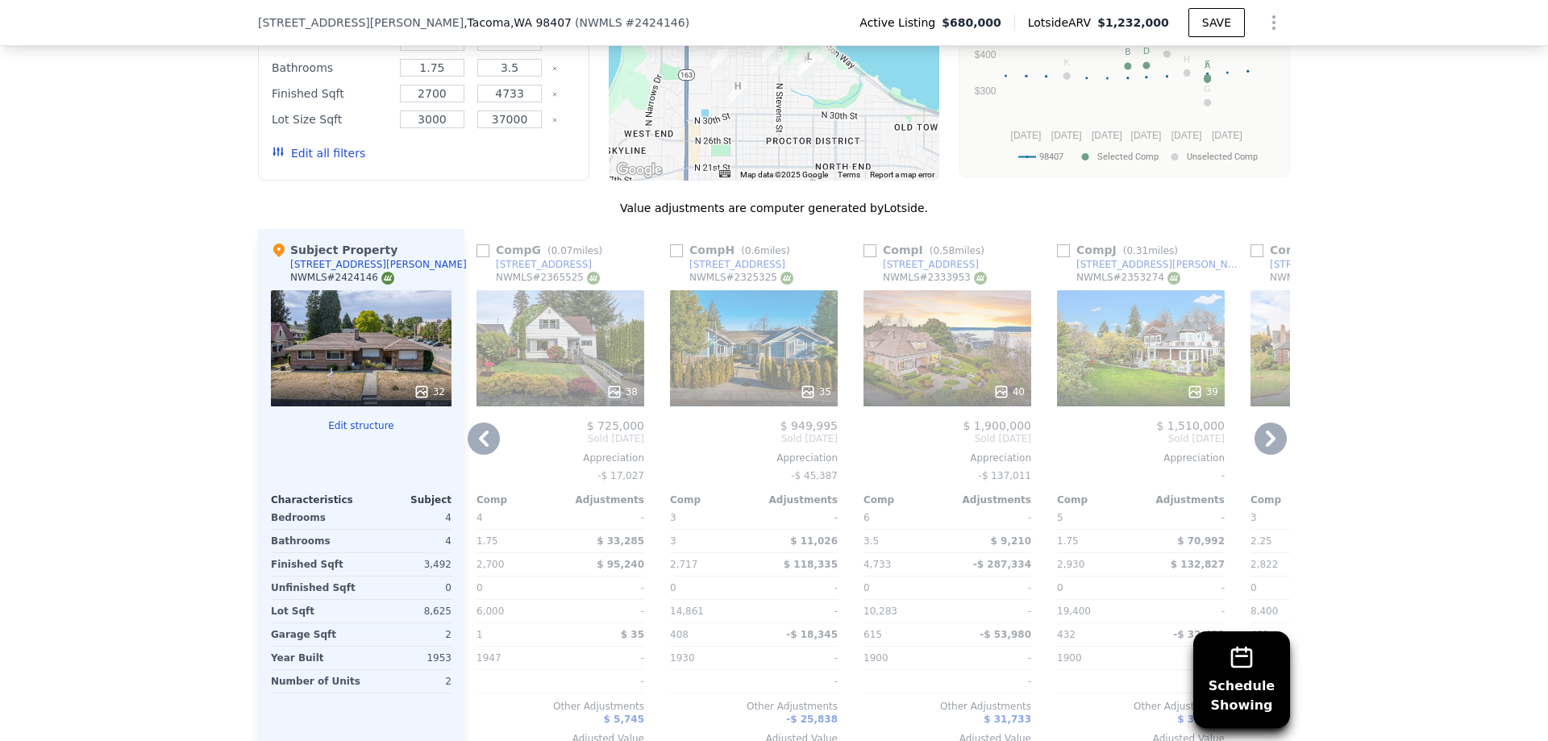
click at [559, 290] on div "38" at bounding box center [560, 348] width 168 height 116
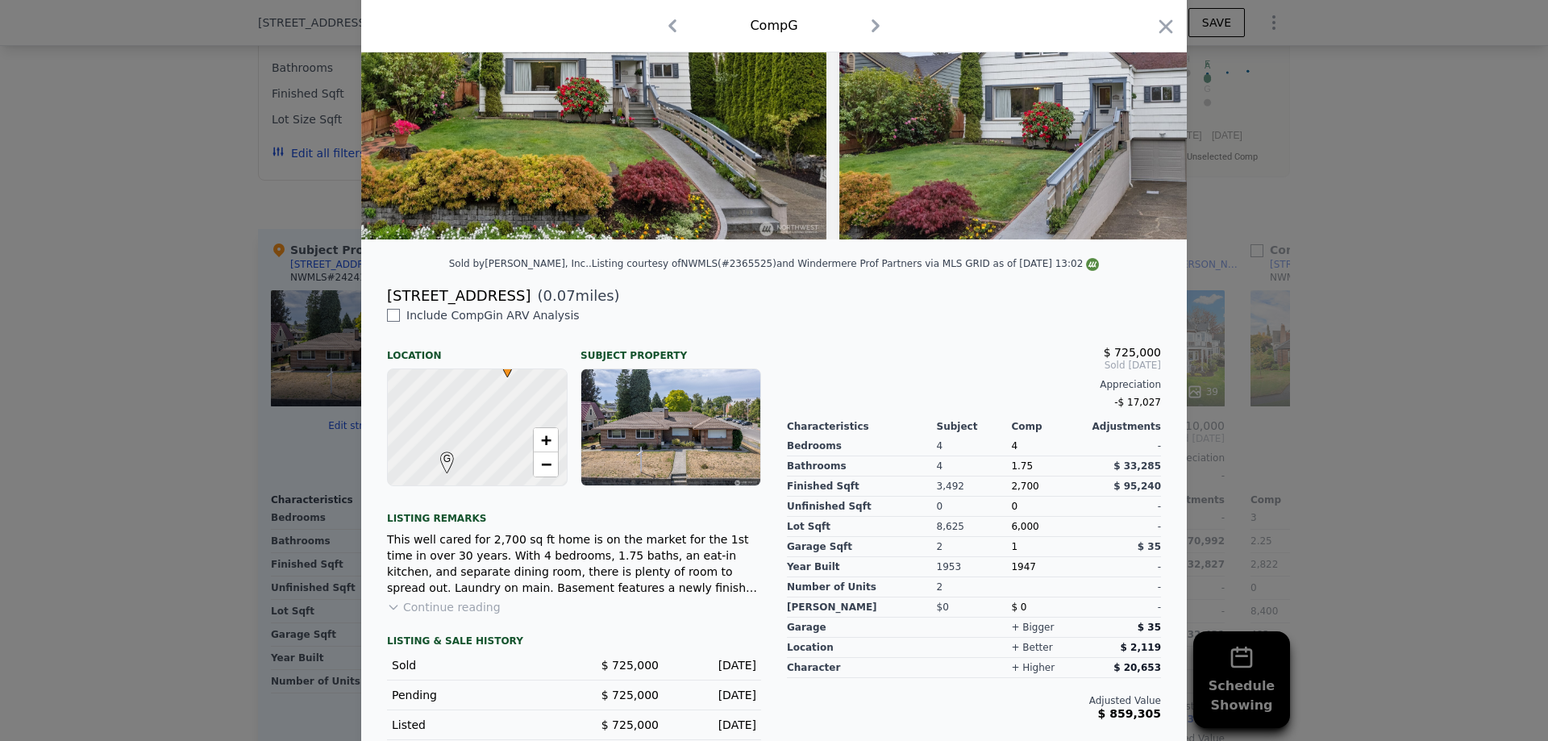
scroll to position [186, 0]
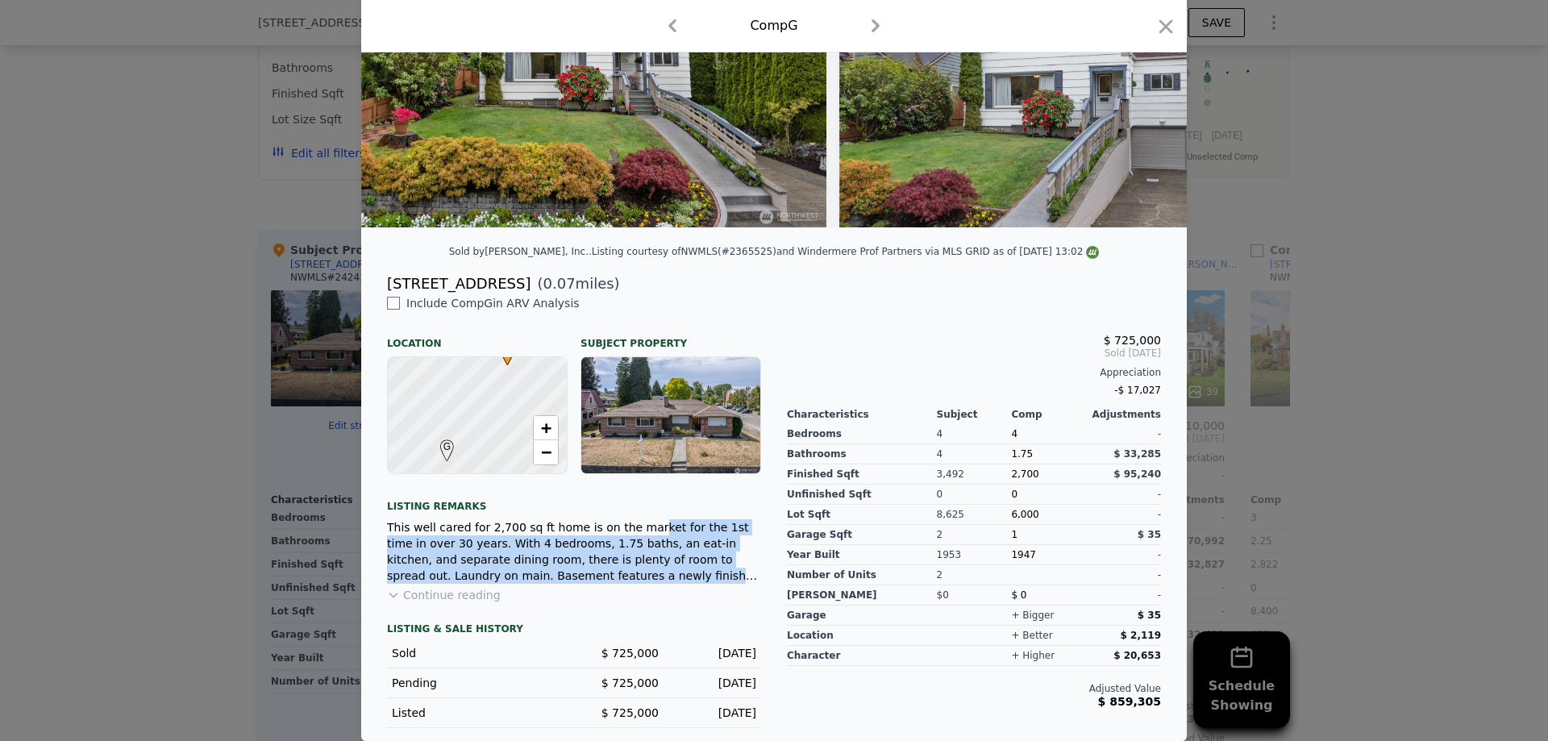
drag, startPoint x: 620, startPoint y: 528, endPoint x: 511, endPoint y: 585, distance: 123.0
click at [511, 584] on div "This well cared for 2,700 sq ft home is on the market for the 1st time in over …" at bounding box center [574, 551] width 374 height 64
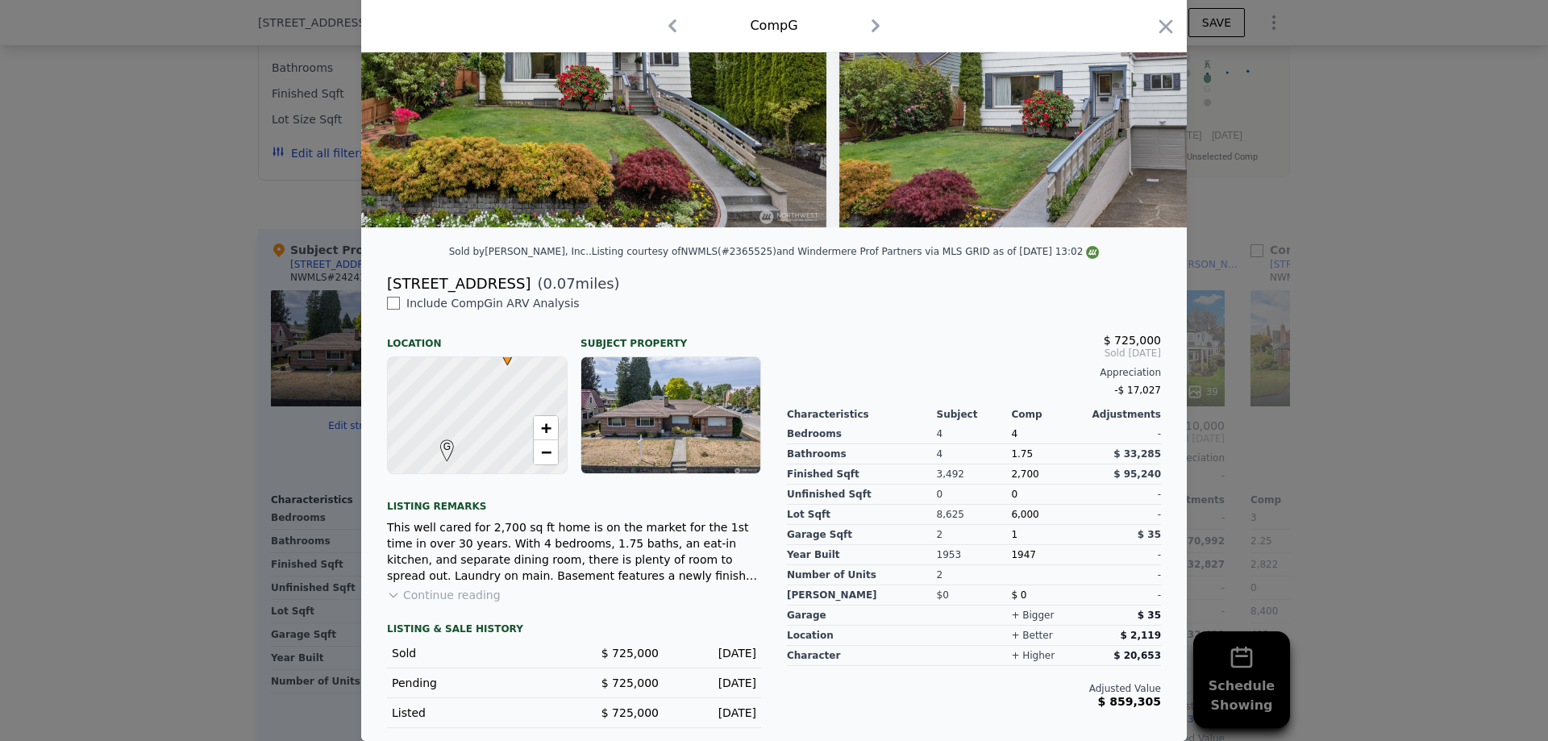
click at [510, 584] on div "Include Comp G in ARV Analysis Location Subject Property G • + − Listing remark…" at bounding box center [574, 511] width 400 height 433
click at [452, 595] on button "Continue reading" at bounding box center [444, 595] width 114 height 16
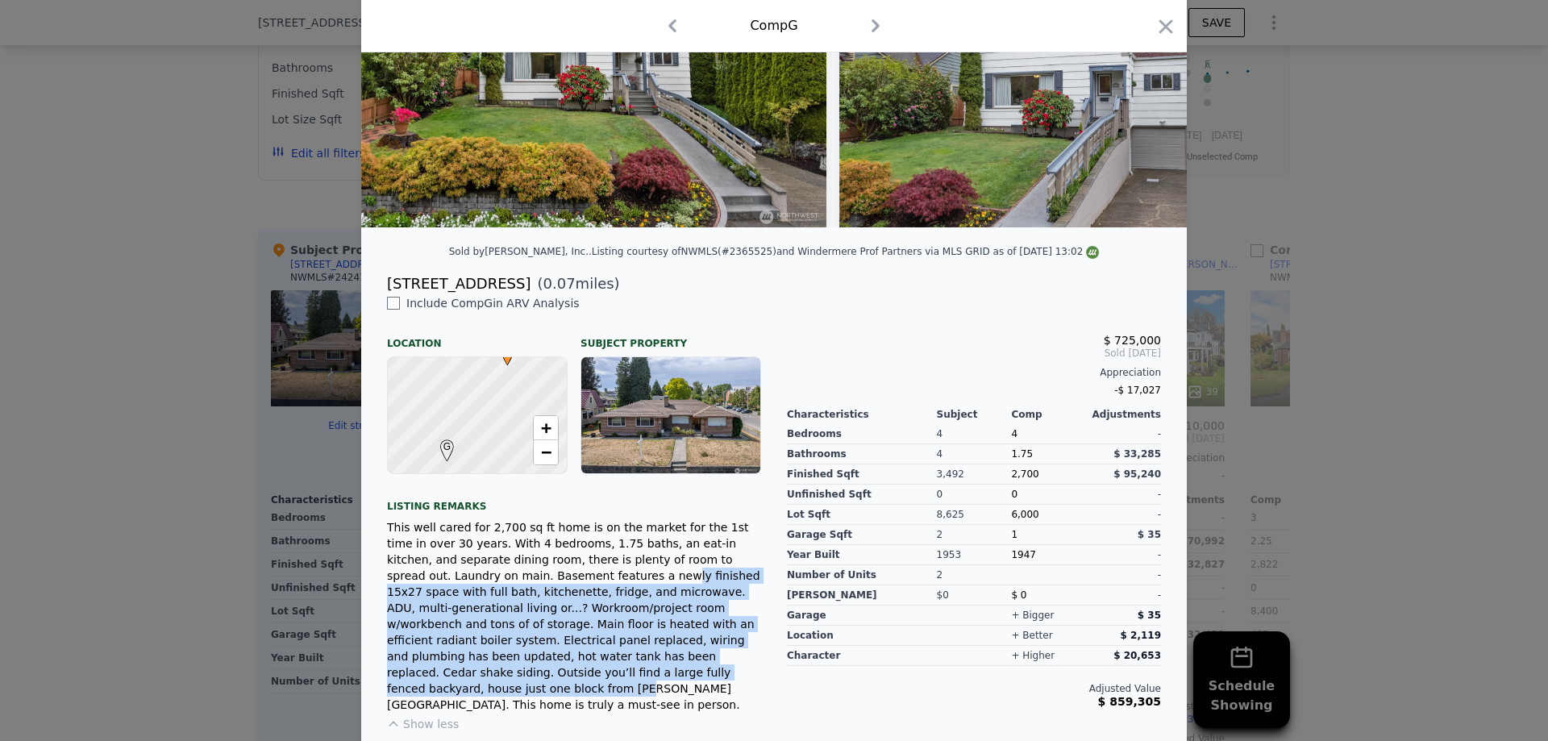
drag, startPoint x: 454, startPoint y: 575, endPoint x: 690, endPoint y: 651, distance: 248.3
click at [690, 651] on div "This well cared for 2,700 sq ft home is on the market for the 1st time in over …" at bounding box center [574, 615] width 374 height 193
drag, startPoint x: 690, startPoint y: 651, endPoint x: 723, endPoint y: 617, distance: 47.3
click at [689, 651] on div "This well cared for 2,700 sq ft home is on the market for the 1st time in over …" at bounding box center [574, 615] width 374 height 193
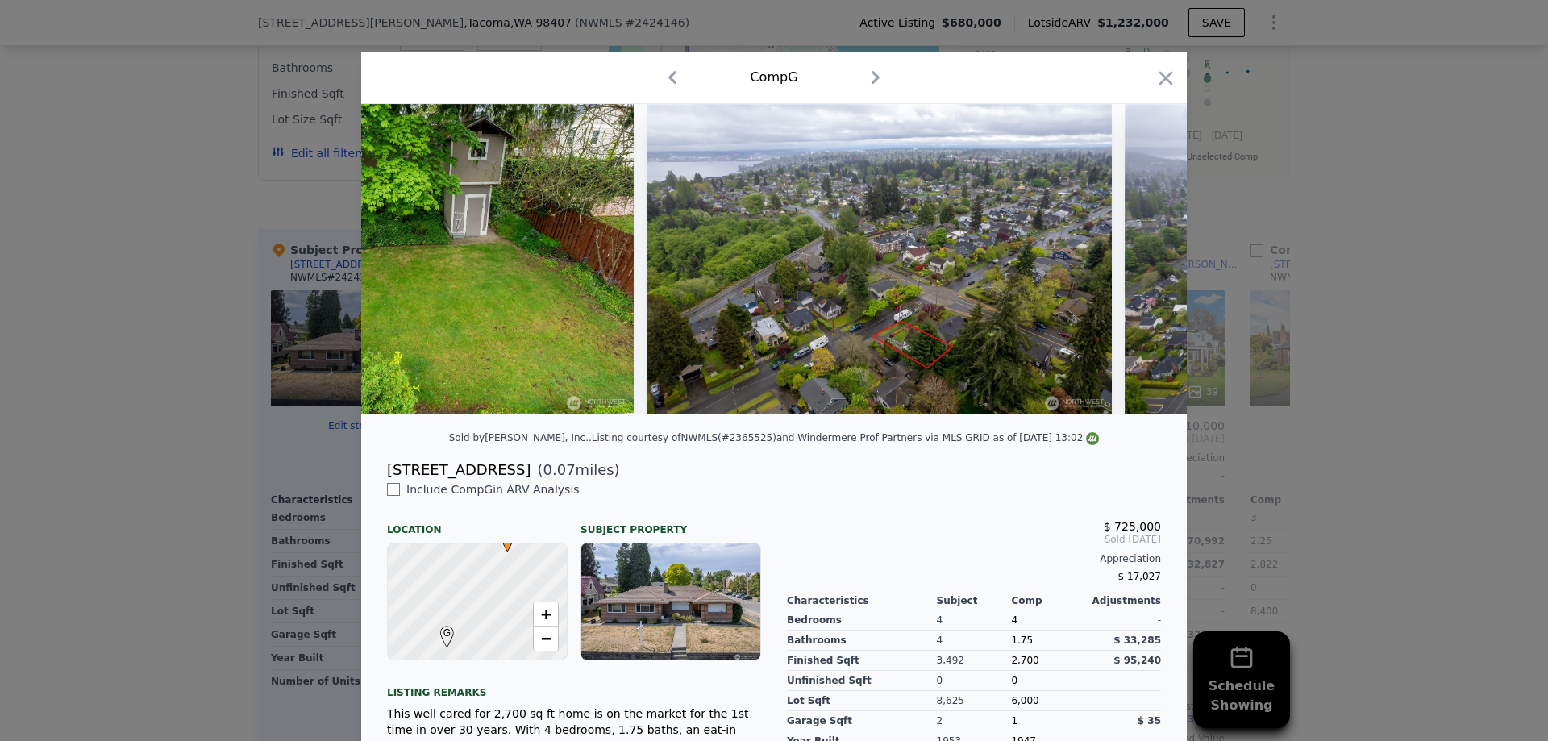
scroll to position [0, 16452]
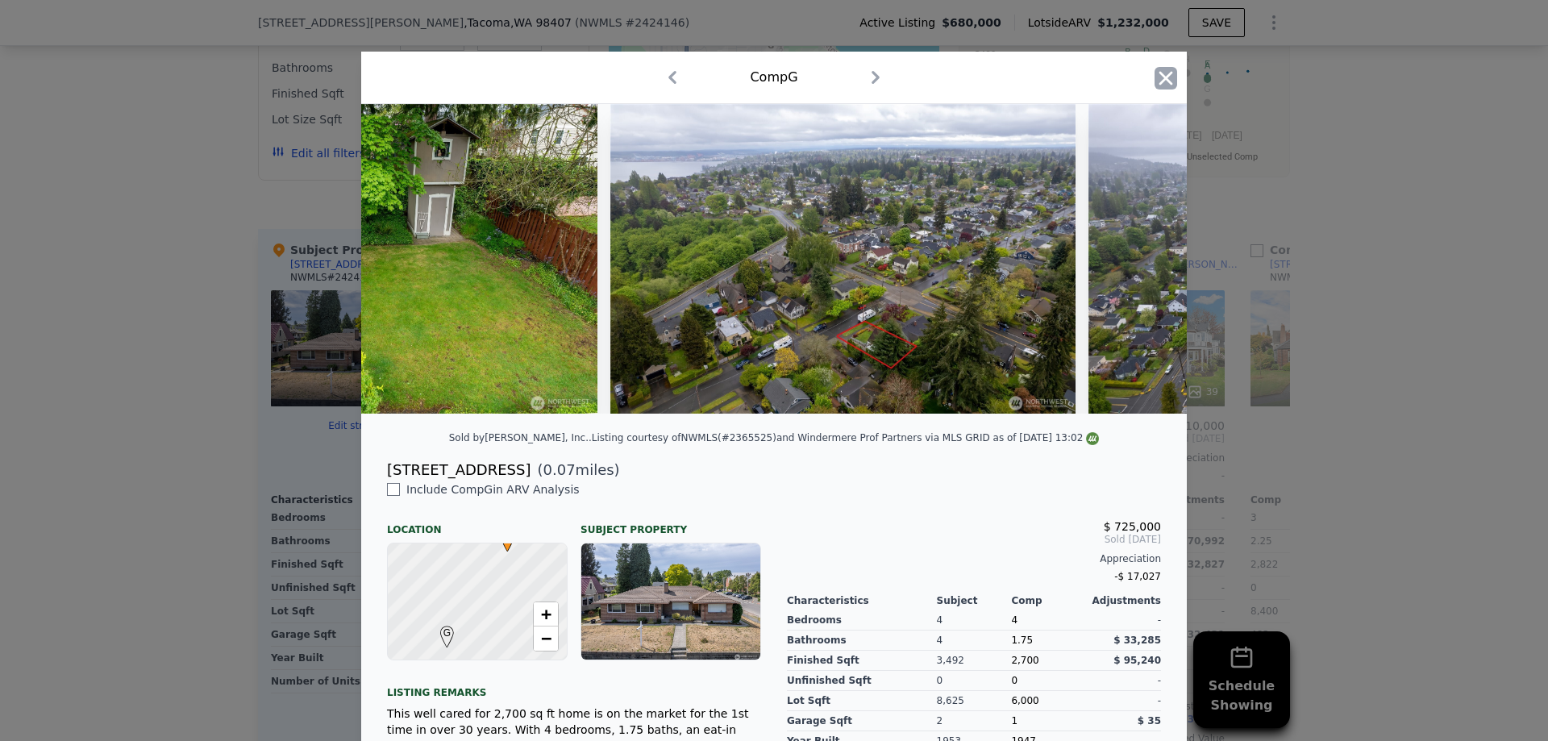
click at [1168, 80] on icon "button" at bounding box center [1166, 78] width 14 height 14
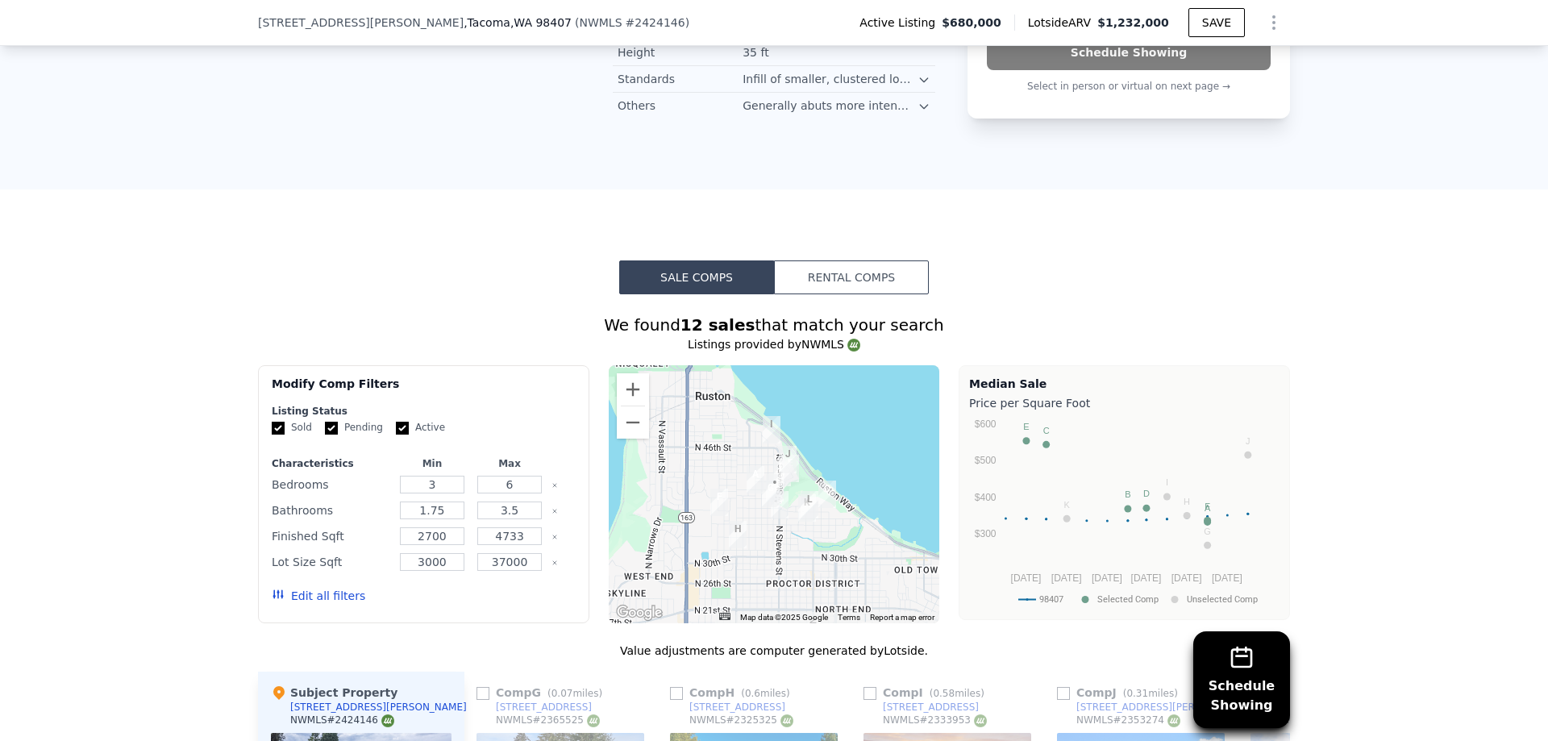
scroll to position [1823, 0]
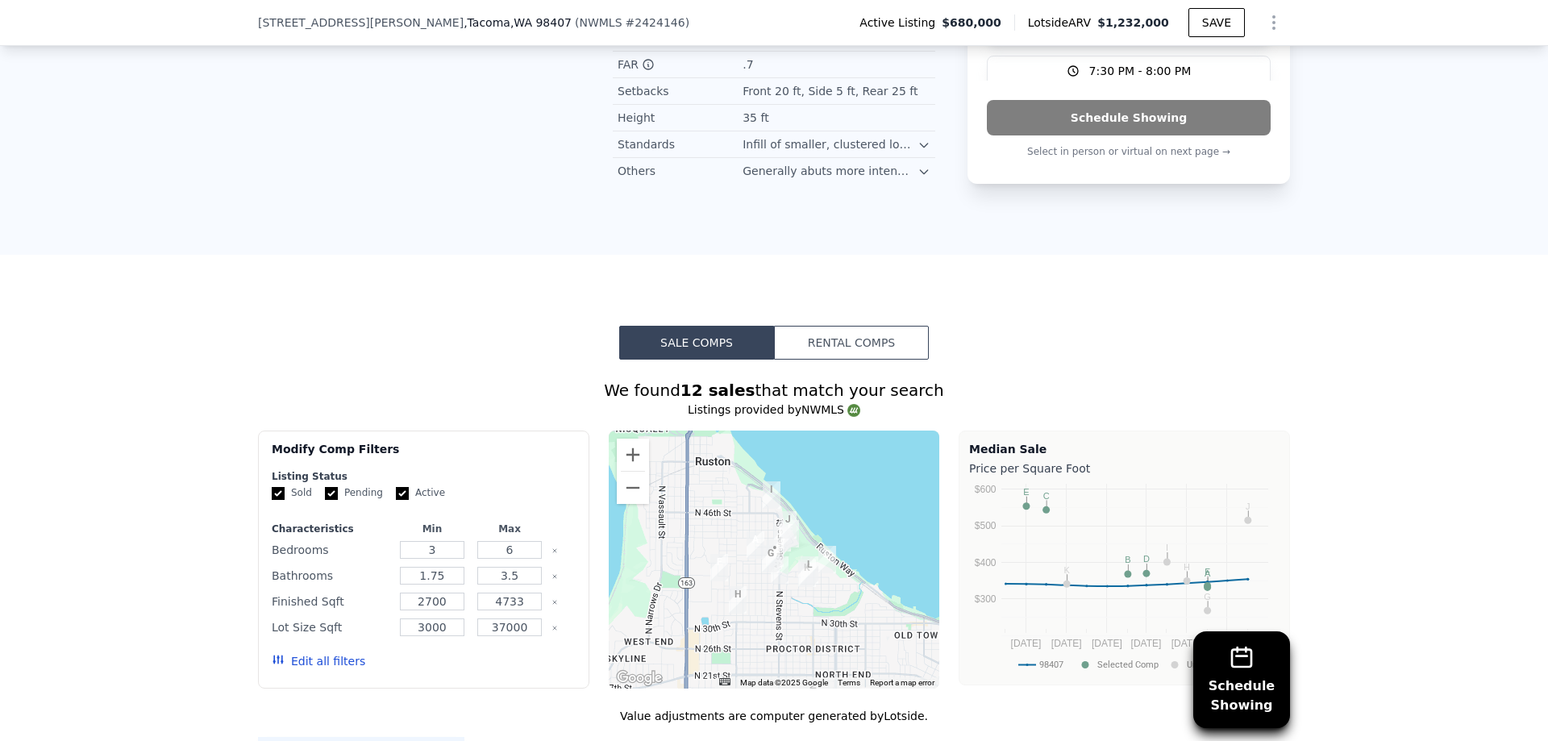
click at [878, 326] on button "Rental Comps" at bounding box center [851, 343] width 155 height 34
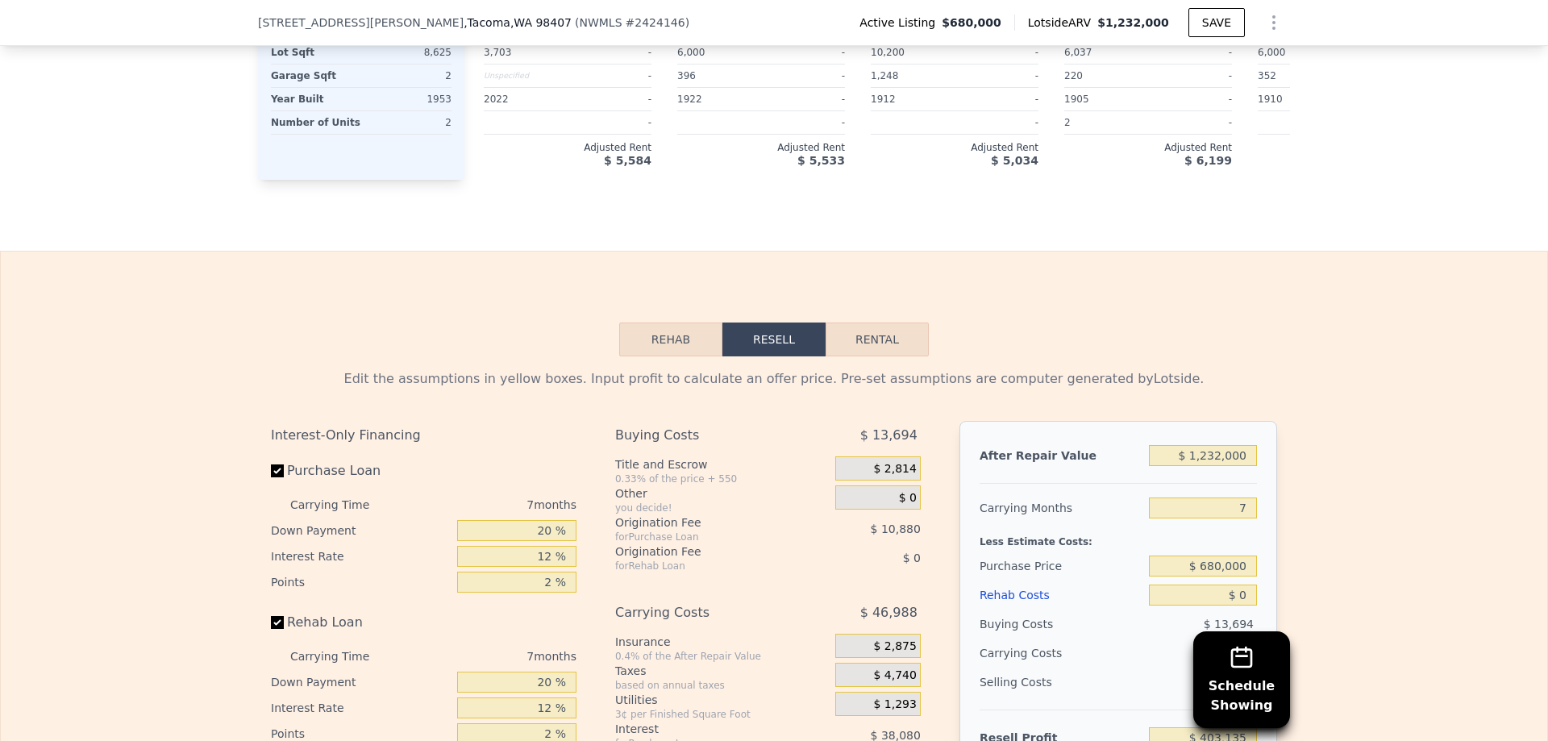
scroll to position [2838, 0]
click at [872, 322] on button "Rental" at bounding box center [876, 339] width 103 height 34
select select "30"
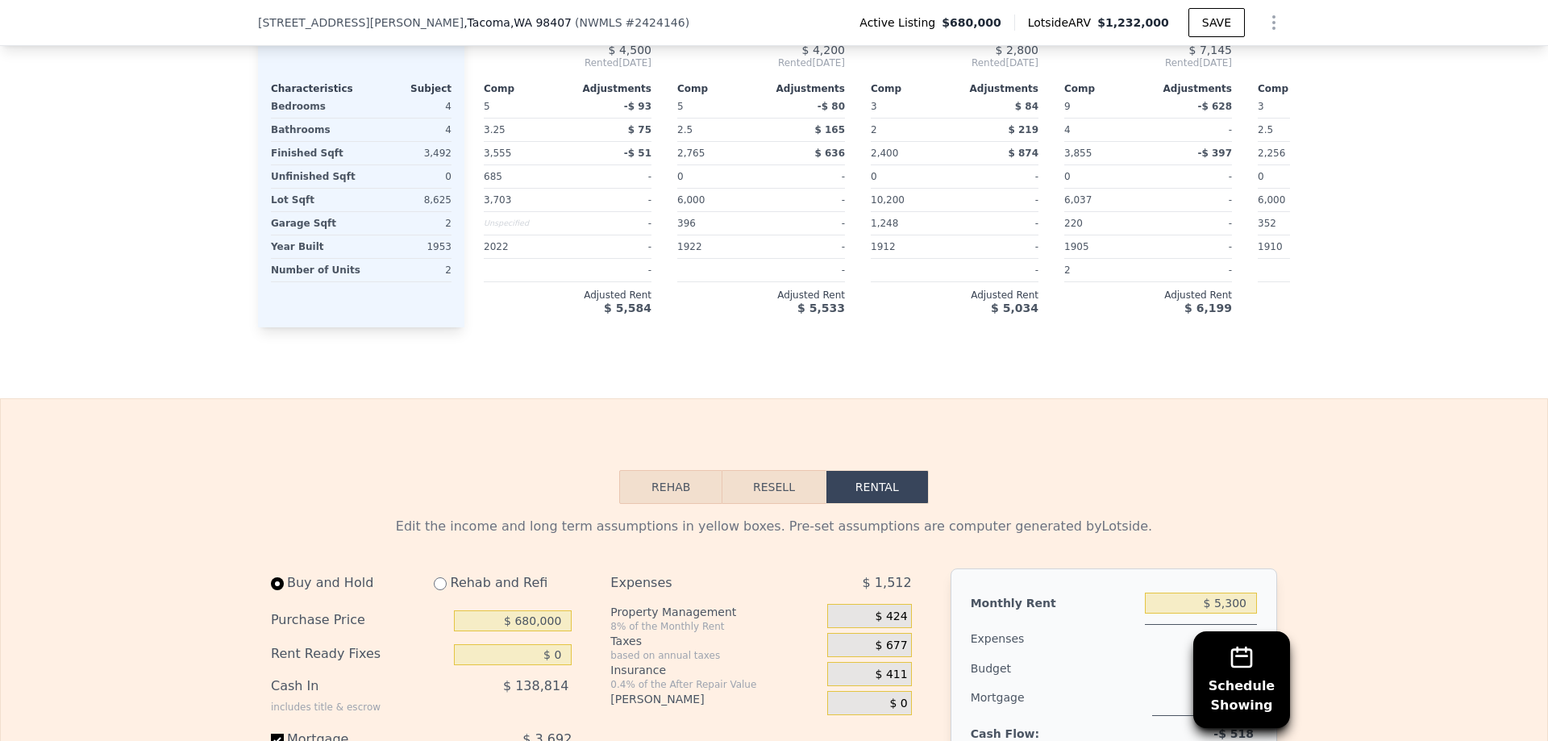
scroll to position [2737, 0]
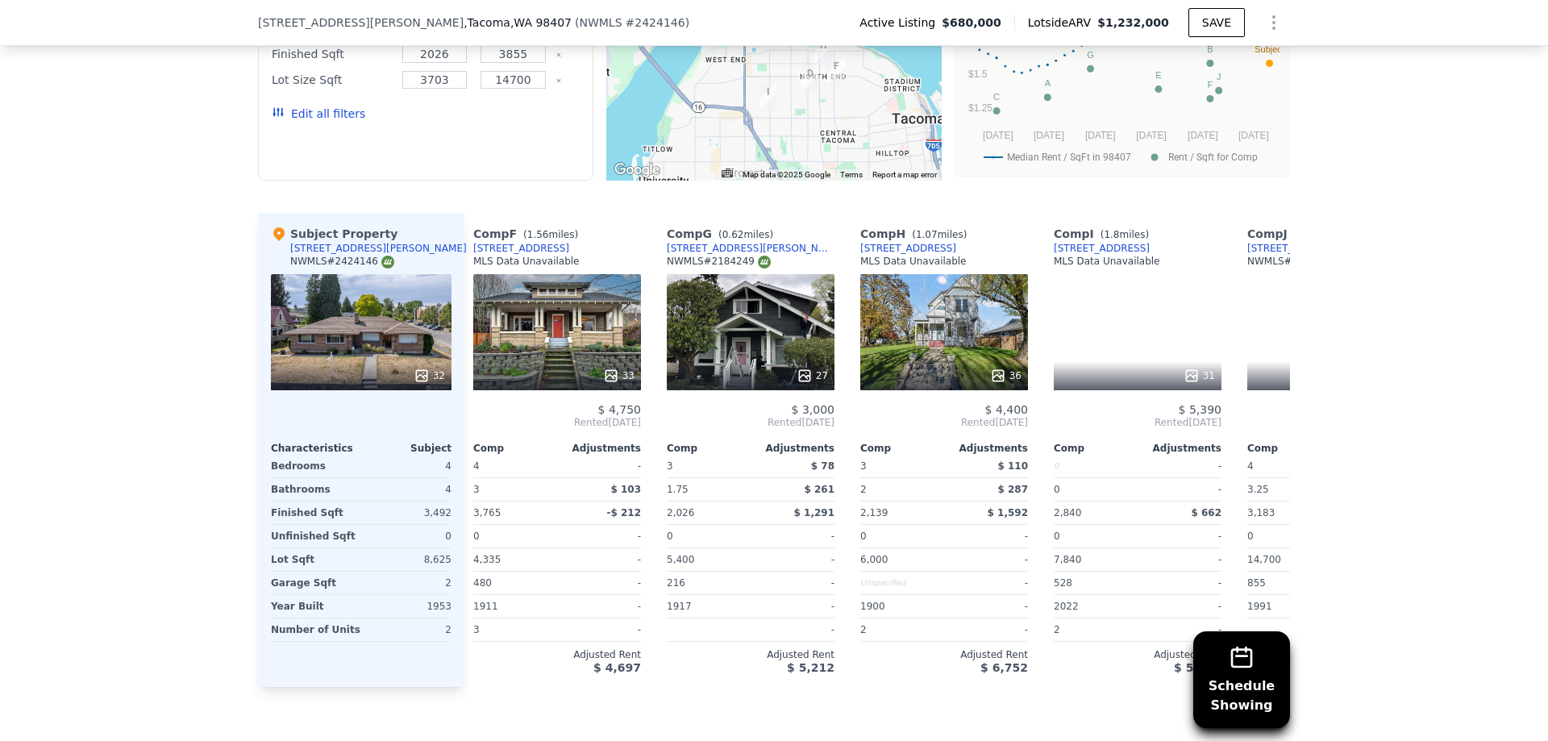
scroll to position [0, 1148]
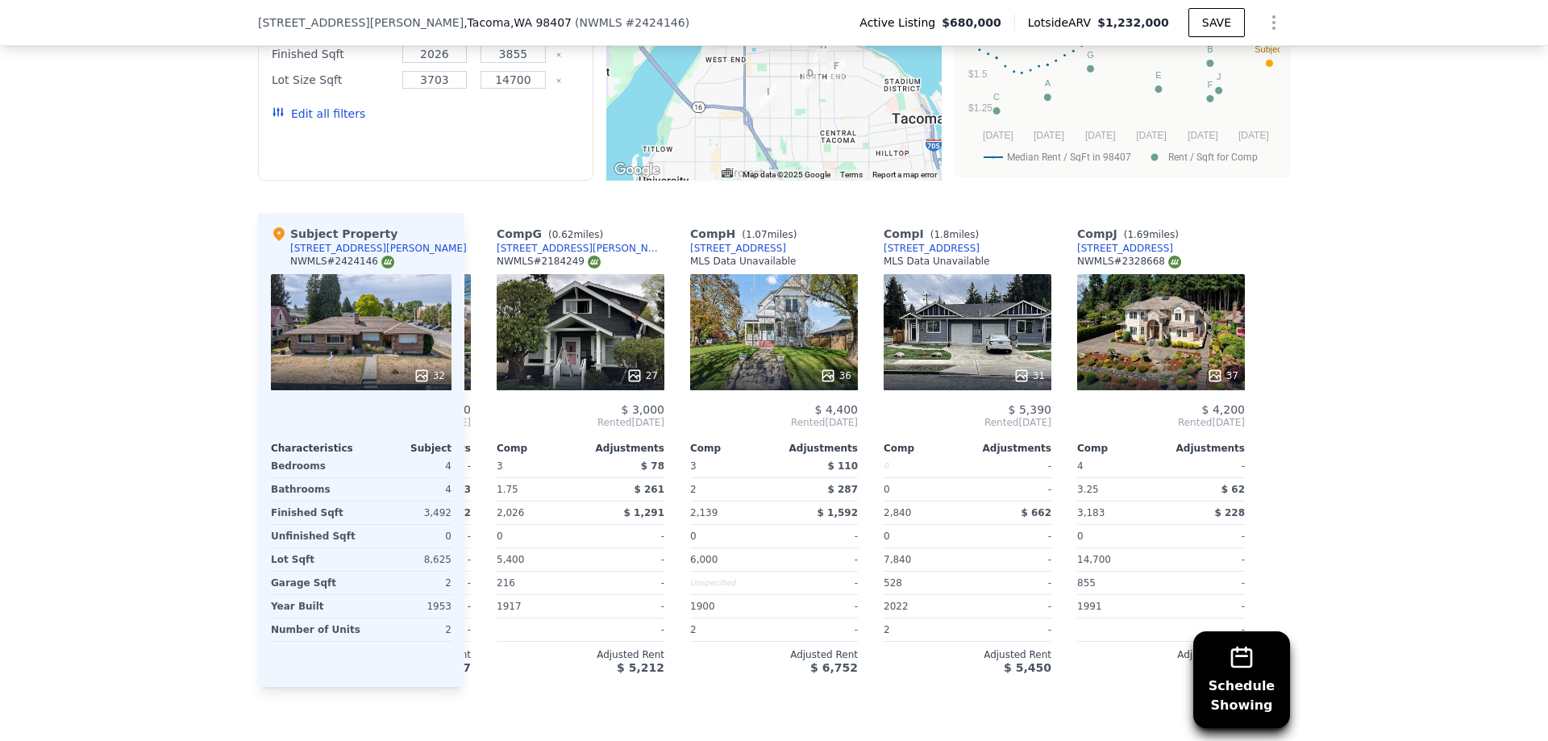
click at [1385, 545] on div "Schedule Showing We found 10 rentals that match your search Listings provided b…" at bounding box center [774, 269] width 1548 height 835
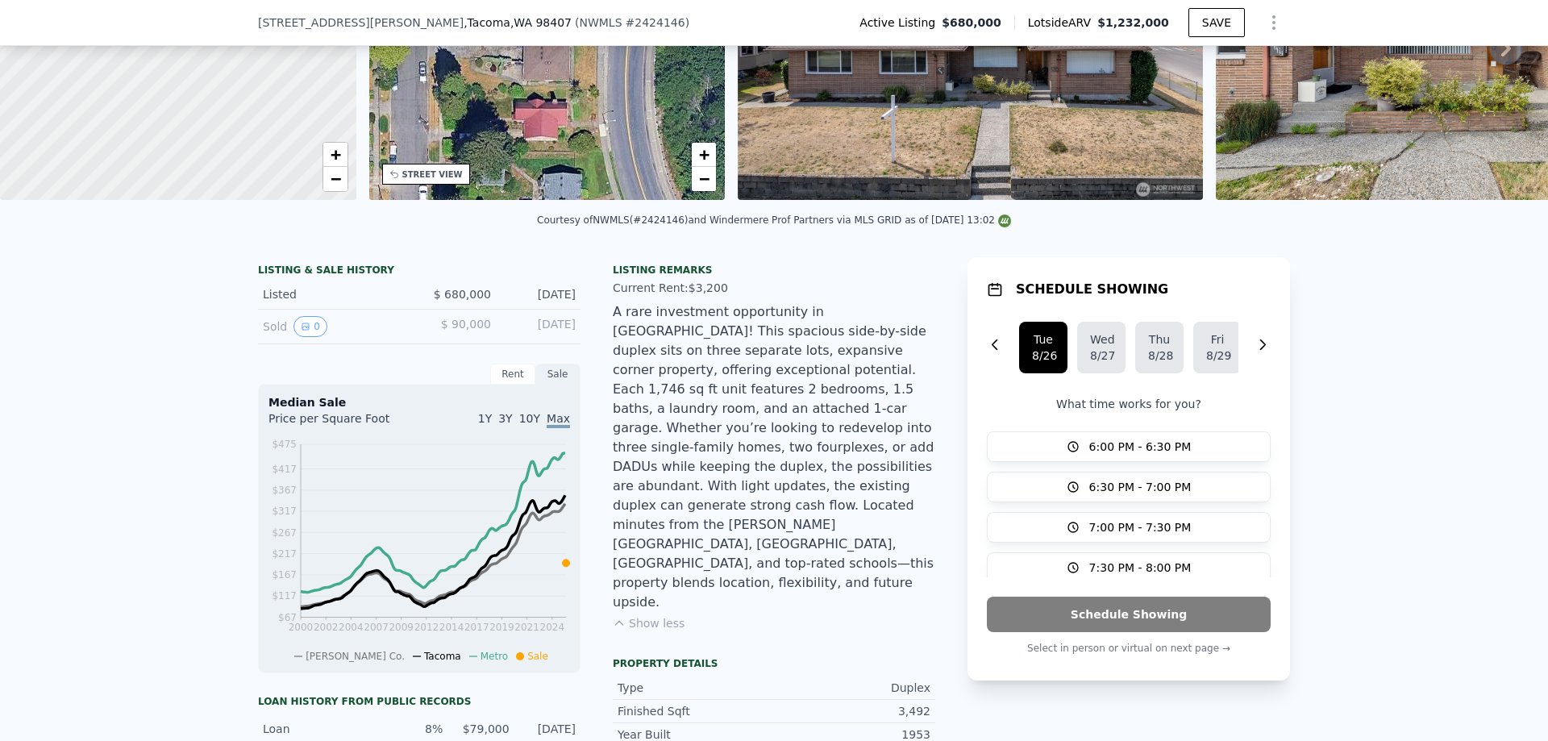
scroll to position [197, 0]
